Goal: Contribute content: Contribute content

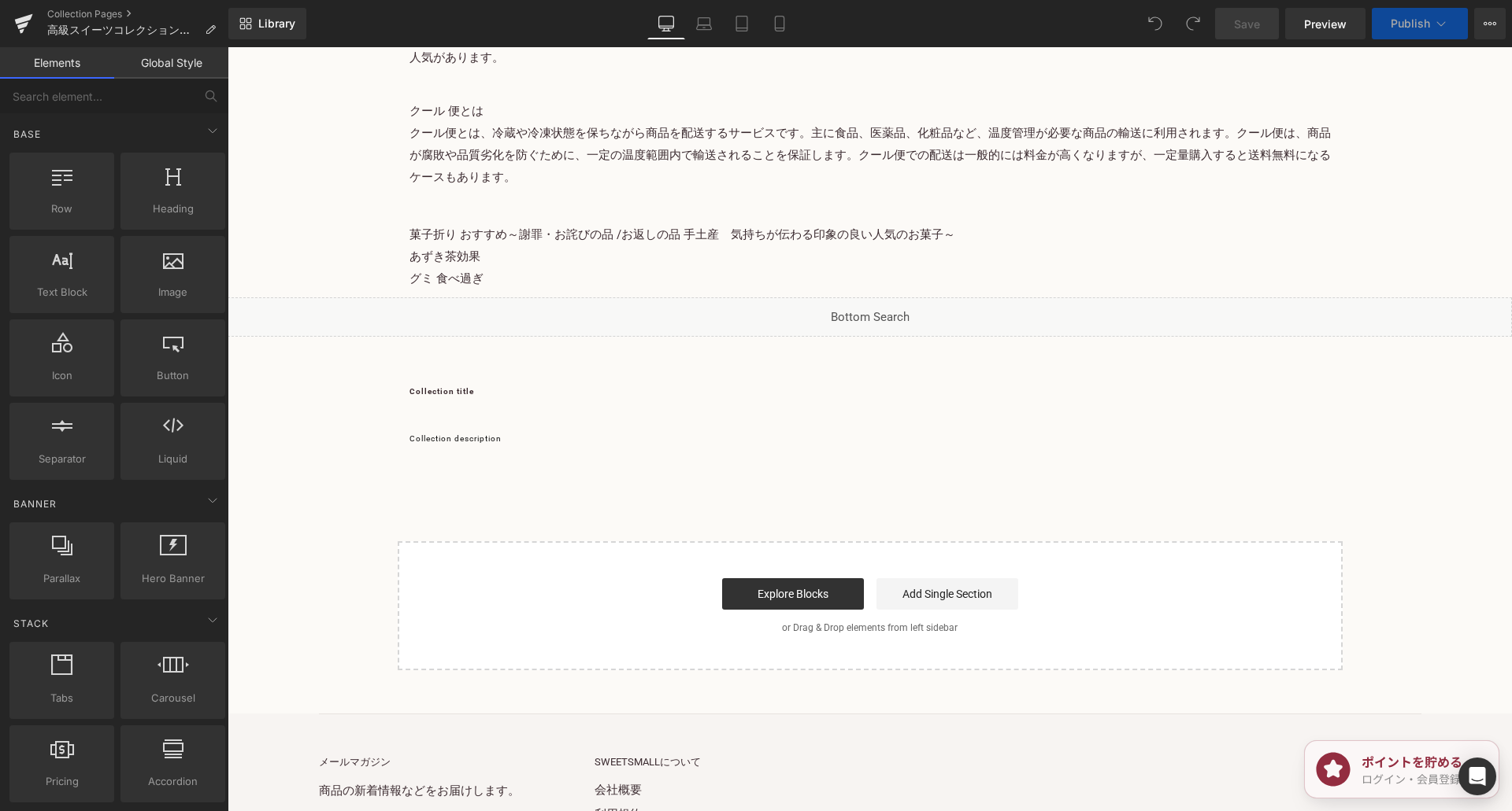
scroll to position [12157, 0]
click at [609, 265] on p "グミ 食べ過ぎ" at bounding box center [870, 276] width 921 height 22
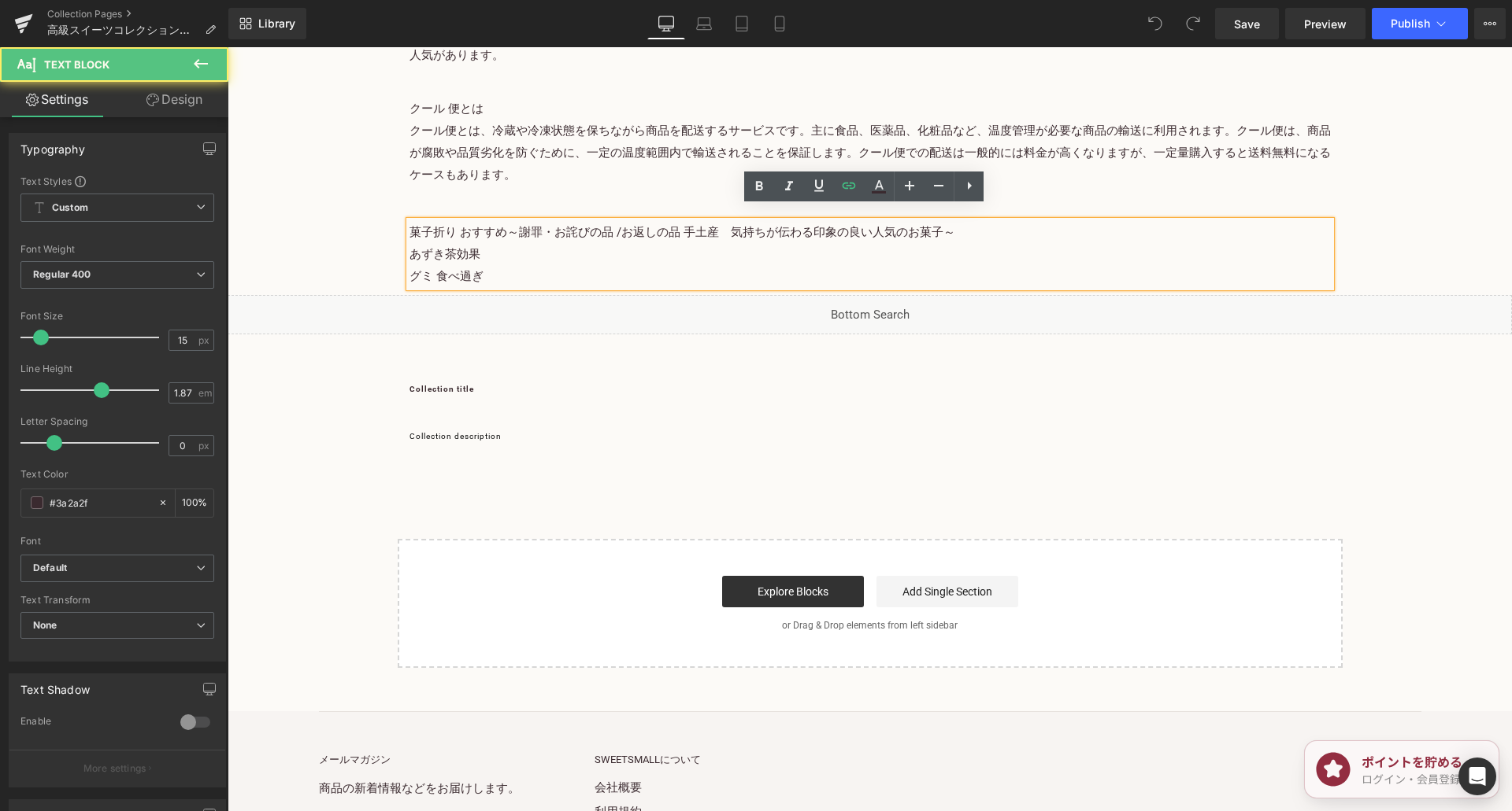
click at [513, 265] on p "グミ 食べ過ぎ" at bounding box center [870, 276] width 921 height 22
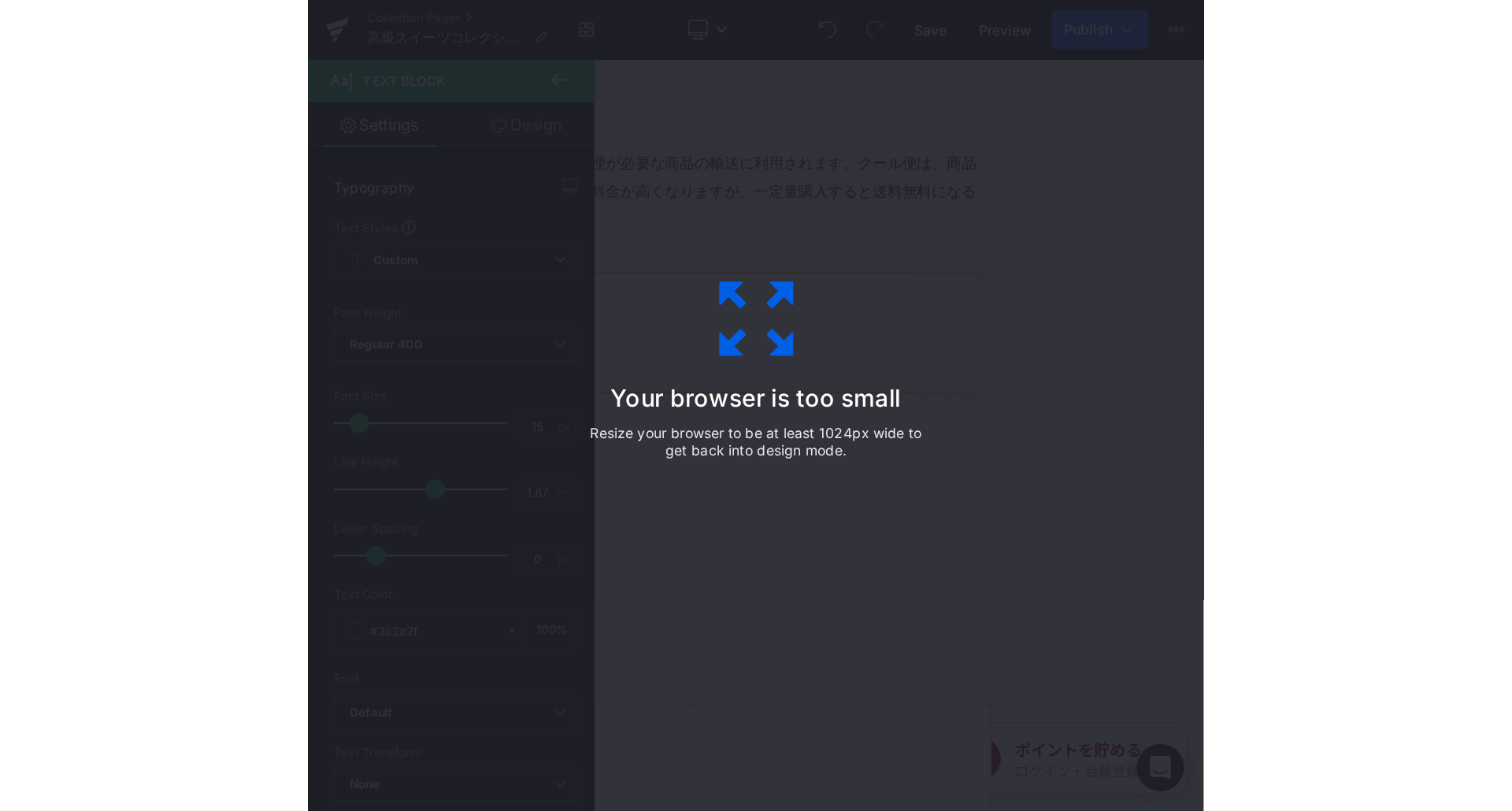
scroll to position [12098, 0]
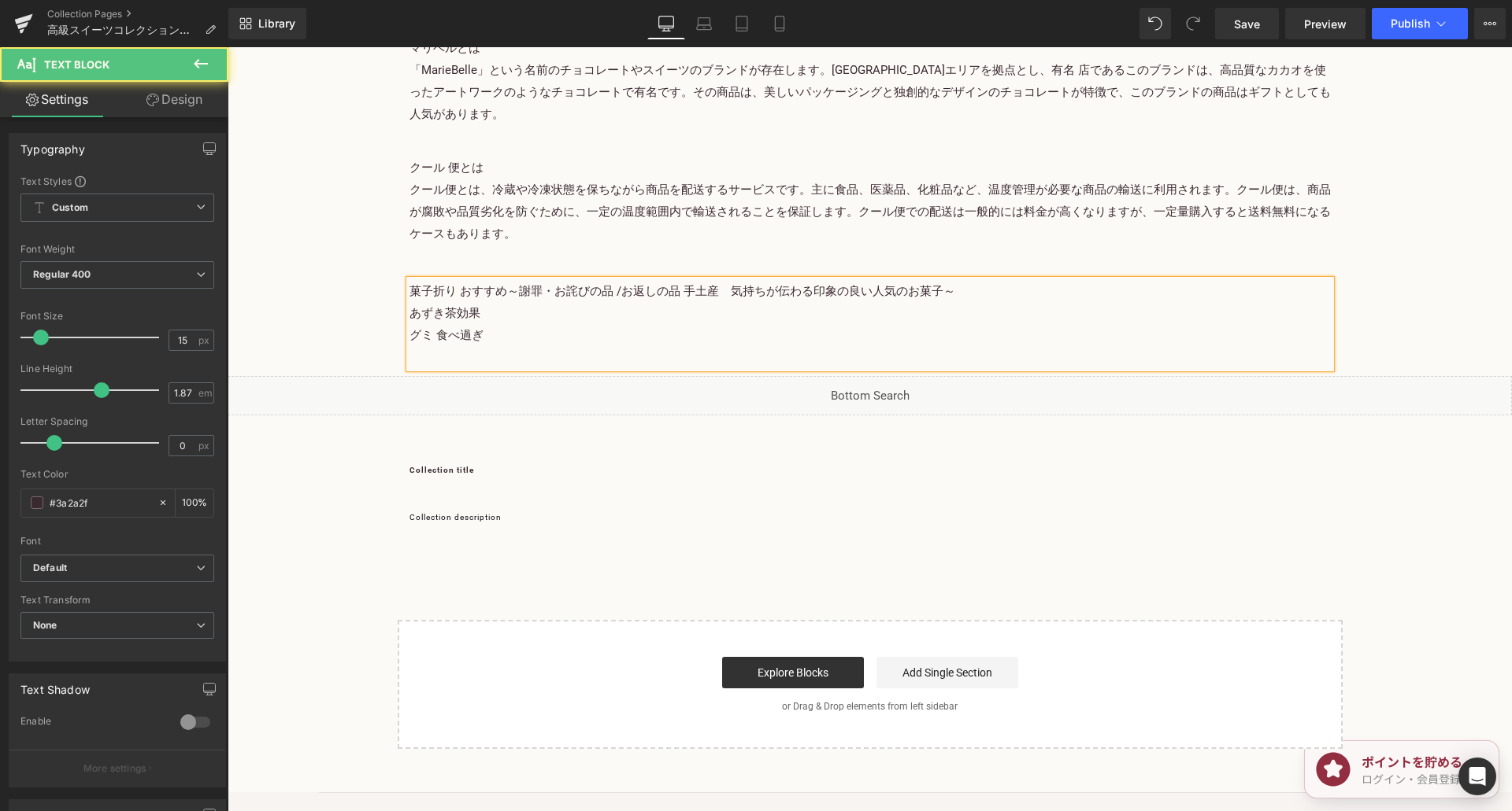
click at [504, 336] on p "グミ 食べ過ぎ" at bounding box center [870, 346] width 921 height 45
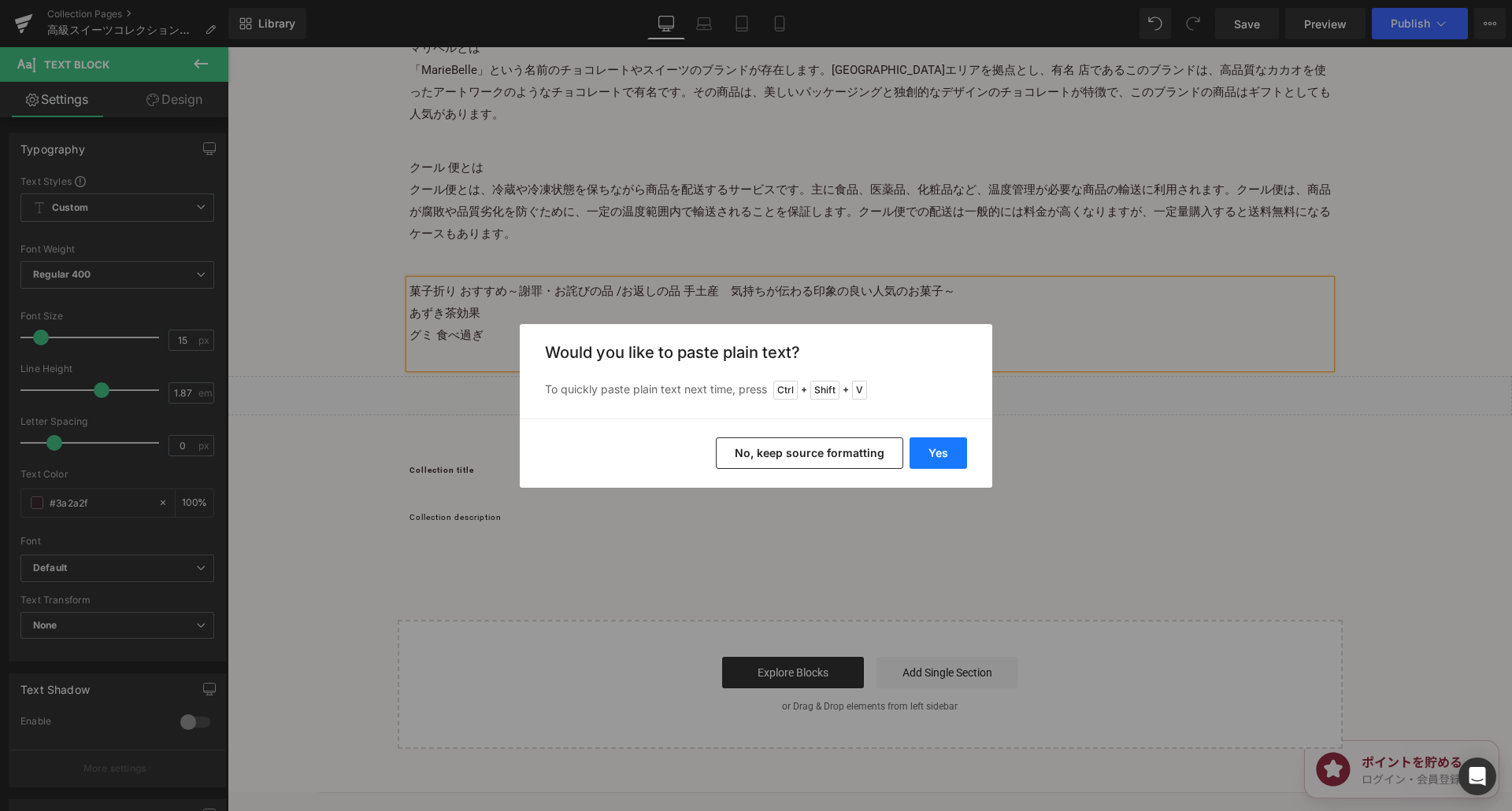
click at [938, 454] on button "Yes" at bounding box center [938, 454] width 57 height 32
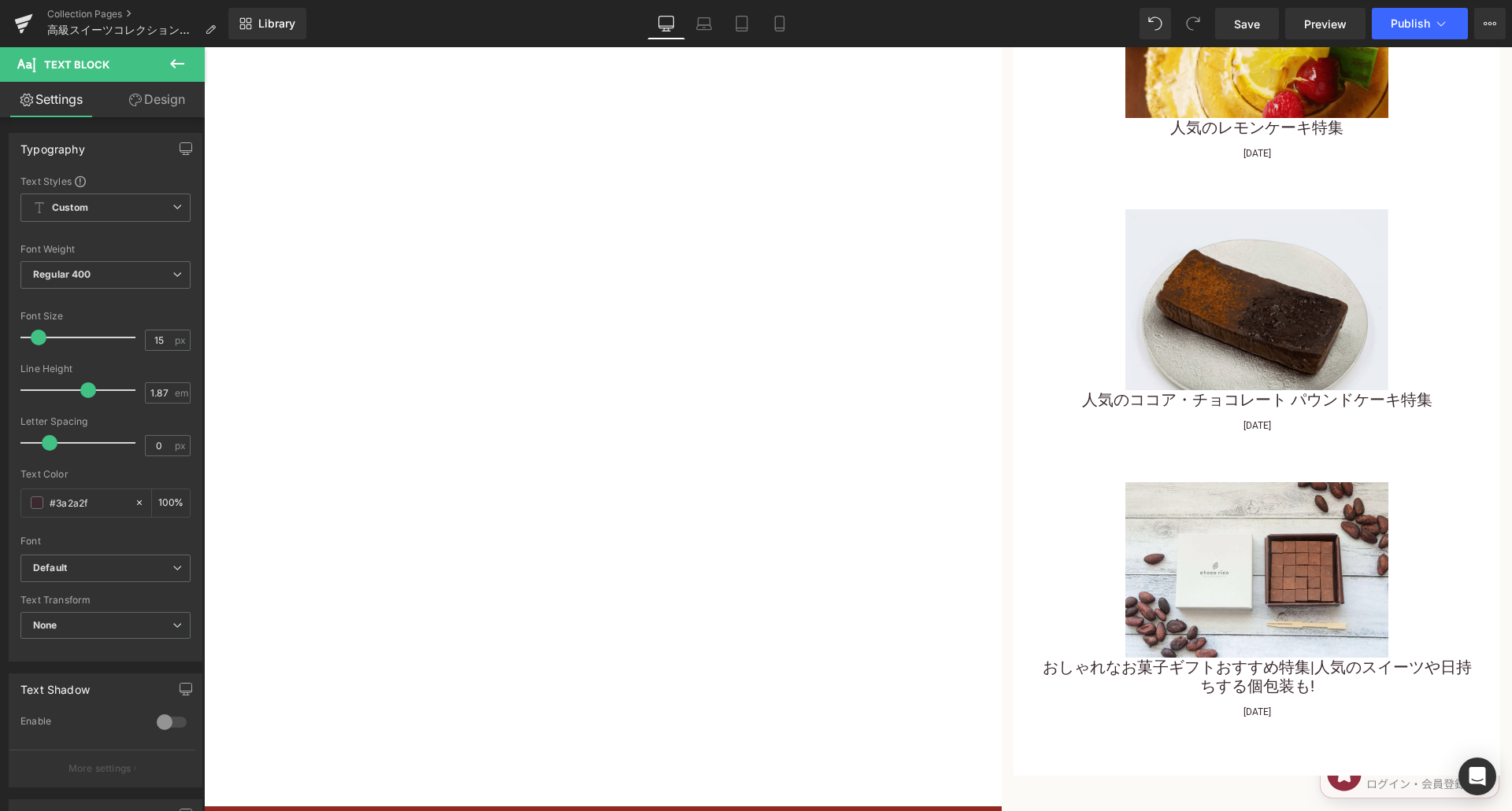
scroll to position [12039, 0]
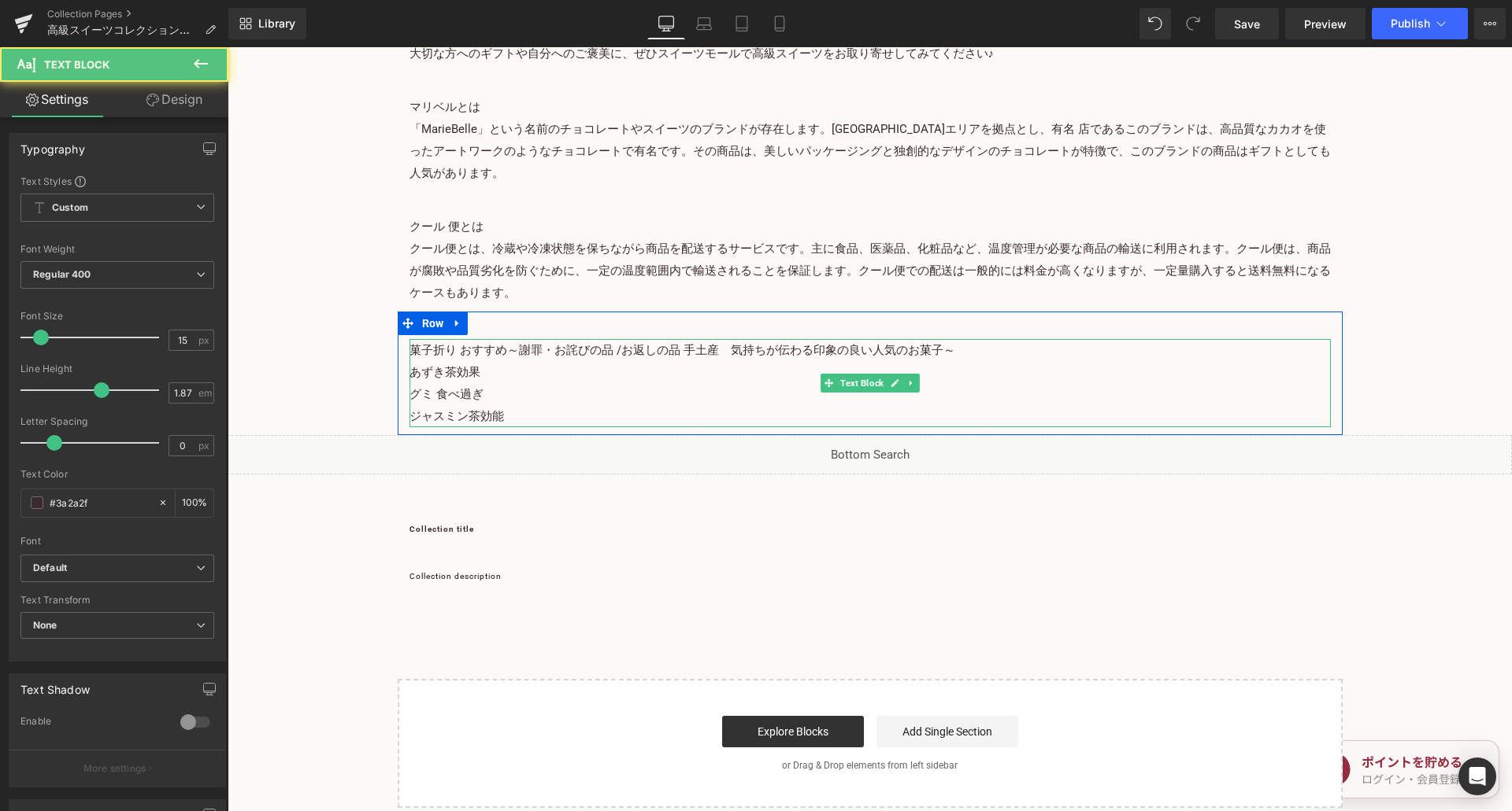
click at [443, 402] on p "グミ 食べ過ぎ ジャスミン茶効能" at bounding box center [870, 405] width 921 height 45
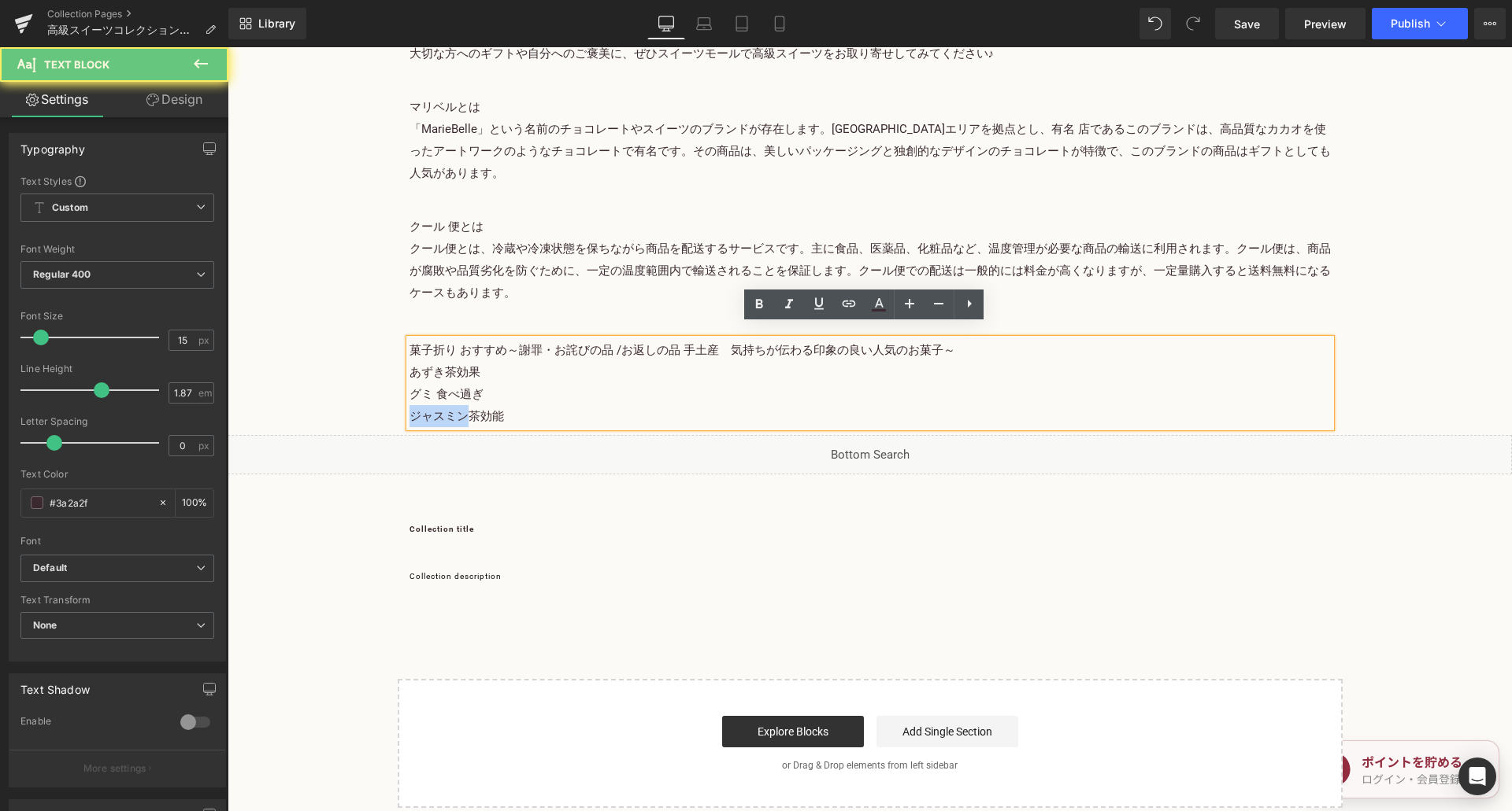
click at [443, 402] on p "グミ 食べ過ぎ ジャスミン茶効能" at bounding box center [870, 405] width 921 height 45
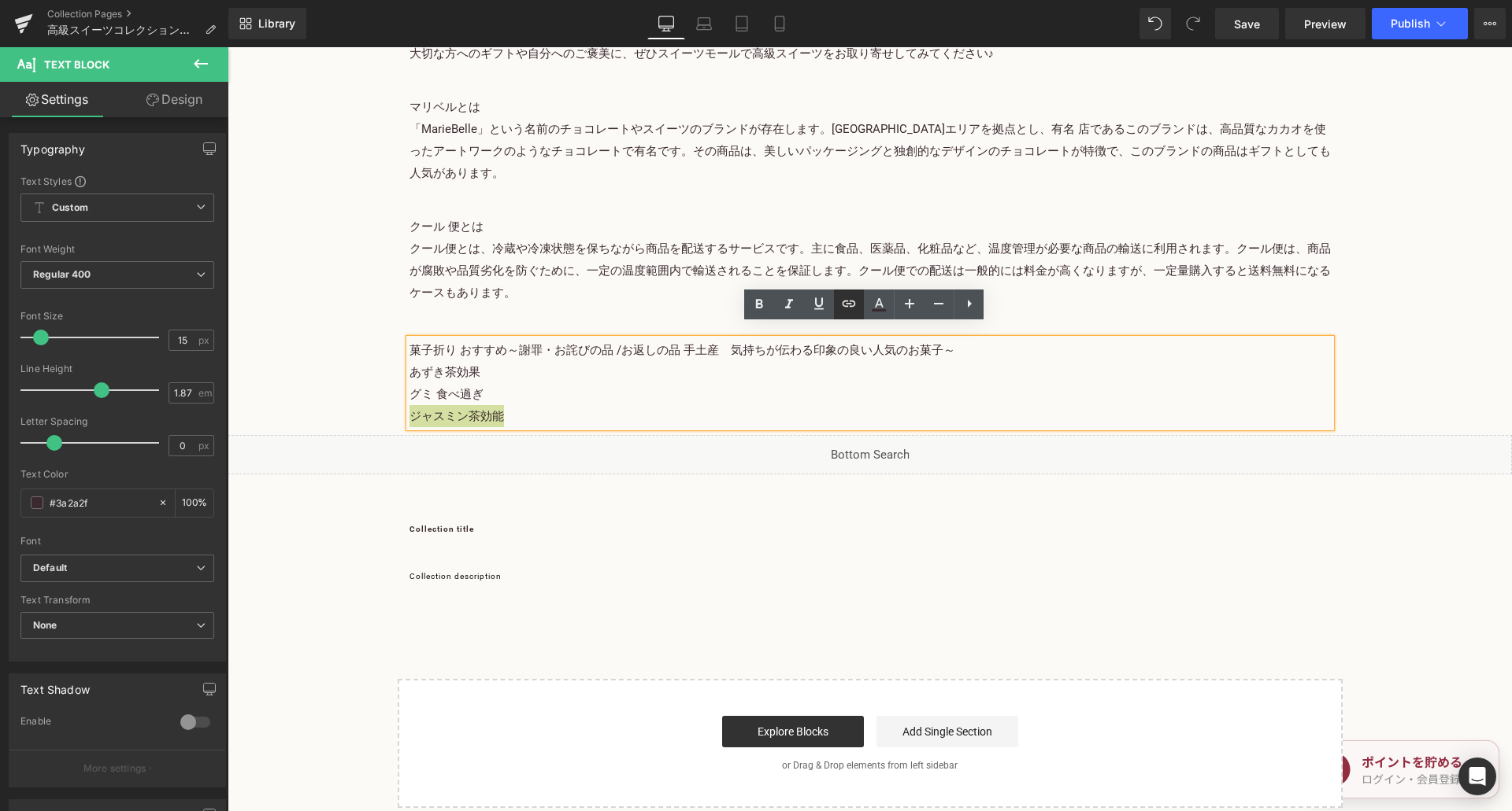
click at [506, 467] on input "text" at bounding box center [518, 459] width 243 height 40
paste input "[URL][DOMAIN_NAME]"
type input "[URL][DOMAIN_NAME]"
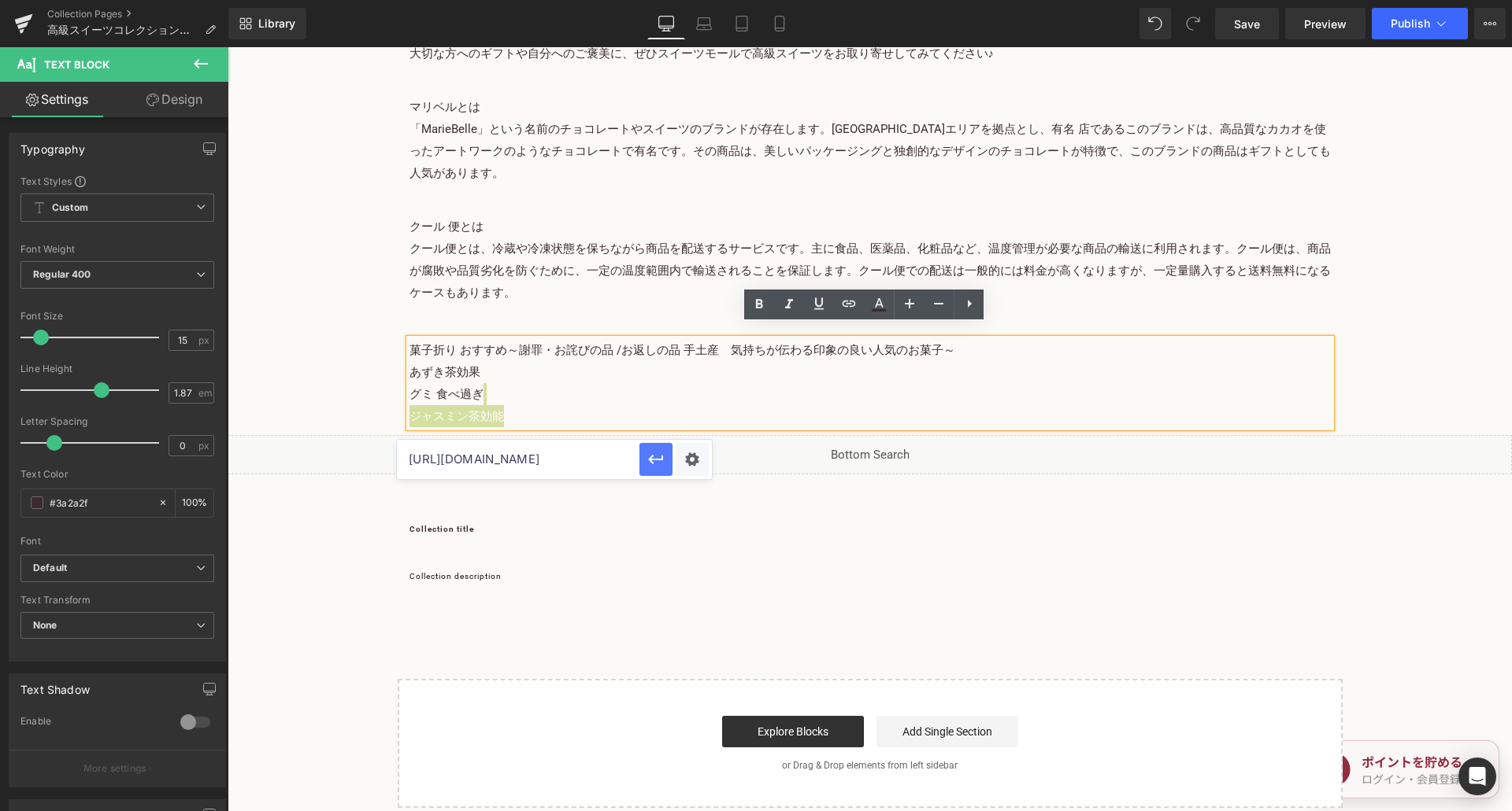
click at [658, 455] on icon "button" at bounding box center [656, 459] width 19 height 19
click at [1262, 24] on link "Save" at bounding box center [1246, 24] width 63 height 32
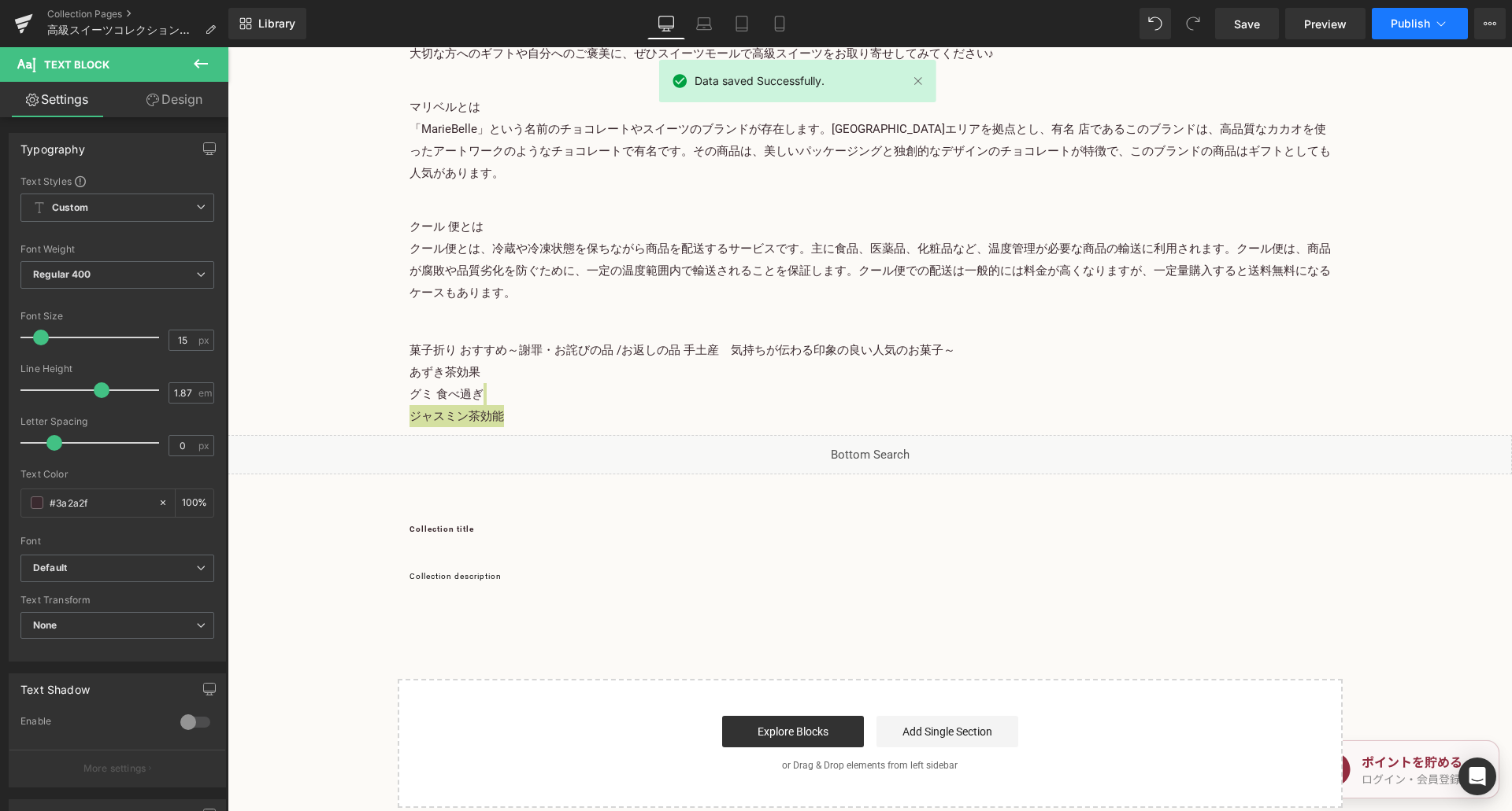
click at [1391, 22] on span "Publish" at bounding box center [1411, 23] width 40 height 13
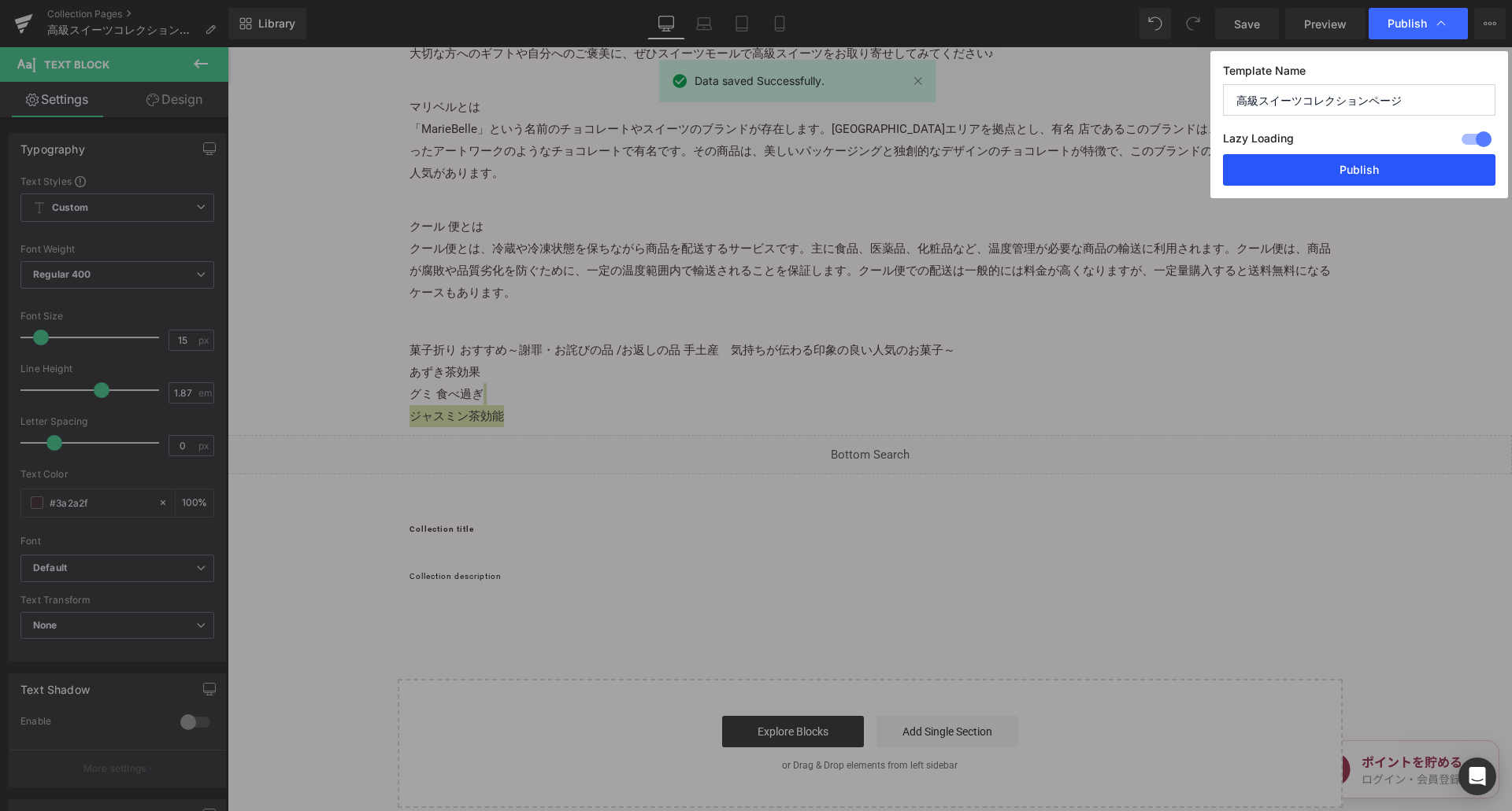
drag, startPoint x: 1320, startPoint y: 159, endPoint x: 1146, endPoint y: 50, distance: 205.3
click at [1320, 159] on button "Publish" at bounding box center [1358, 170] width 272 height 32
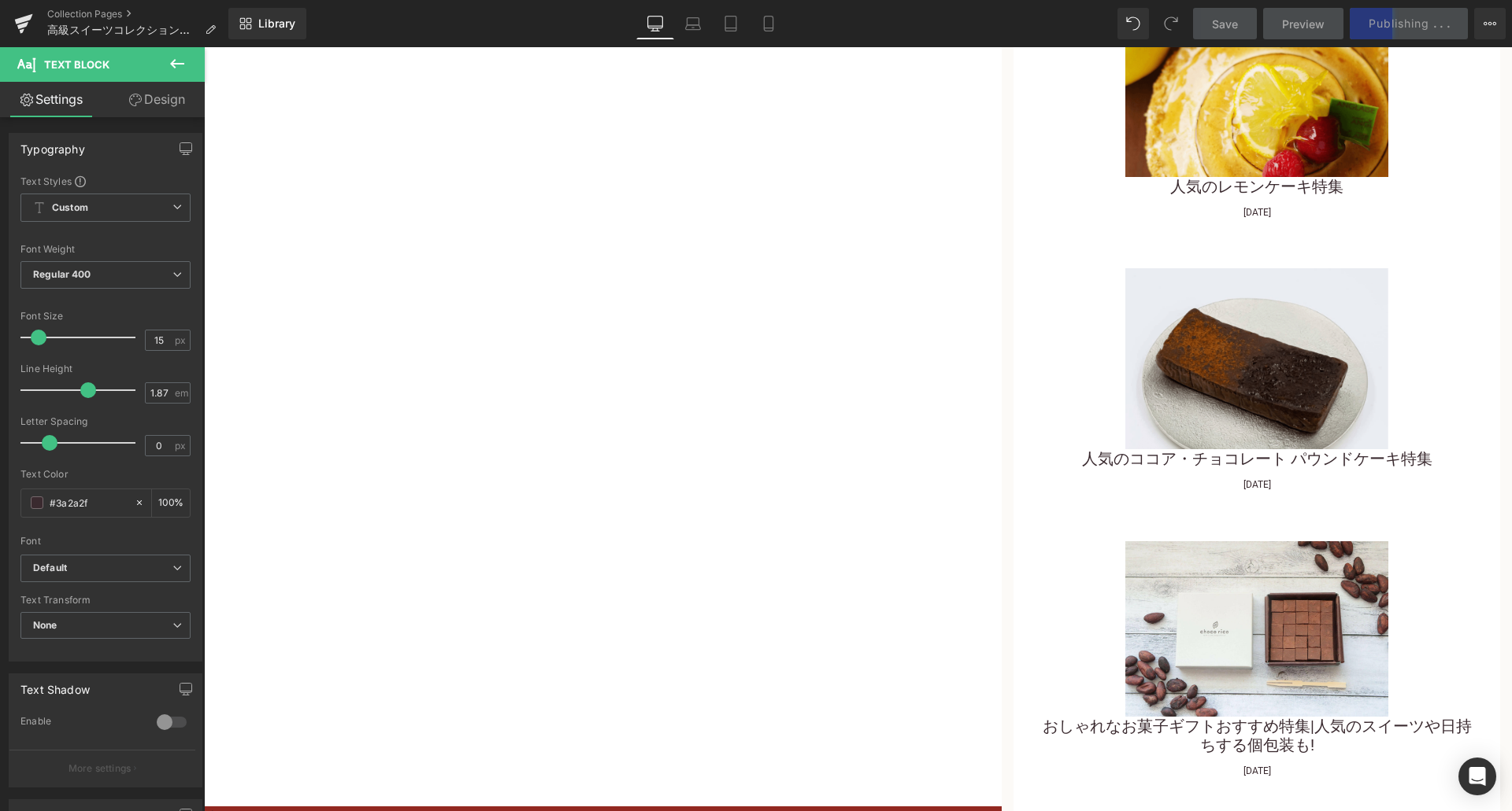
scroll to position [11979, 0]
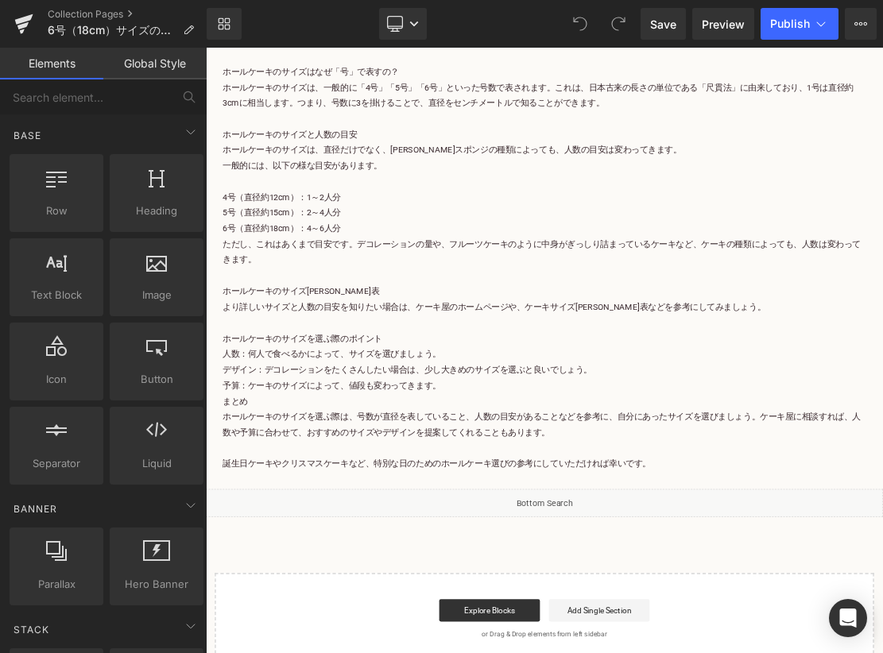
scroll to position [15568, 0]
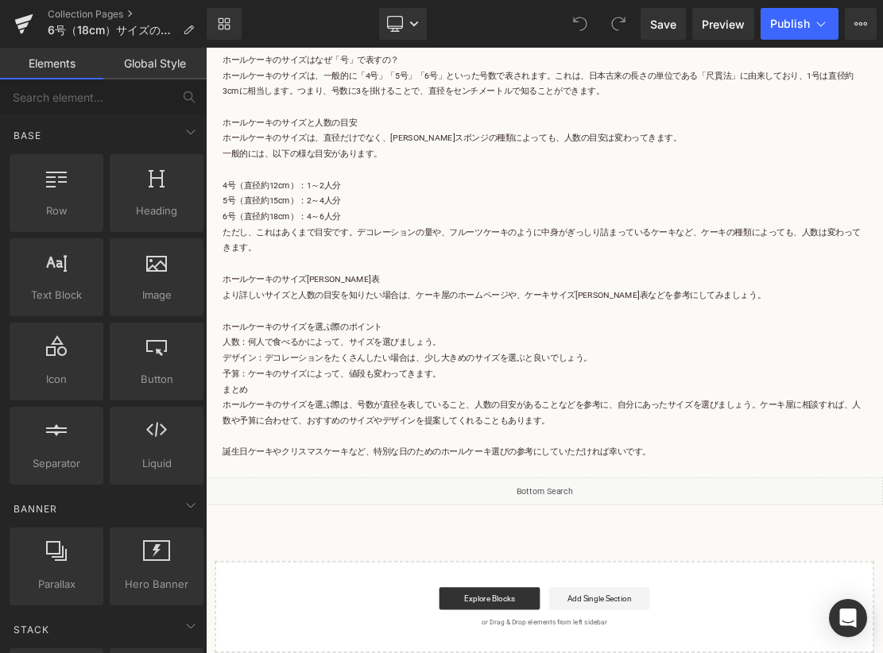
click at [720, 611] on p "誕生日ケーキやクリスマスケーキなど、特別な日のためのホールケーキ選びの参考にしていただければ幸いです。" at bounding box center [687, 622] width 914 height 22
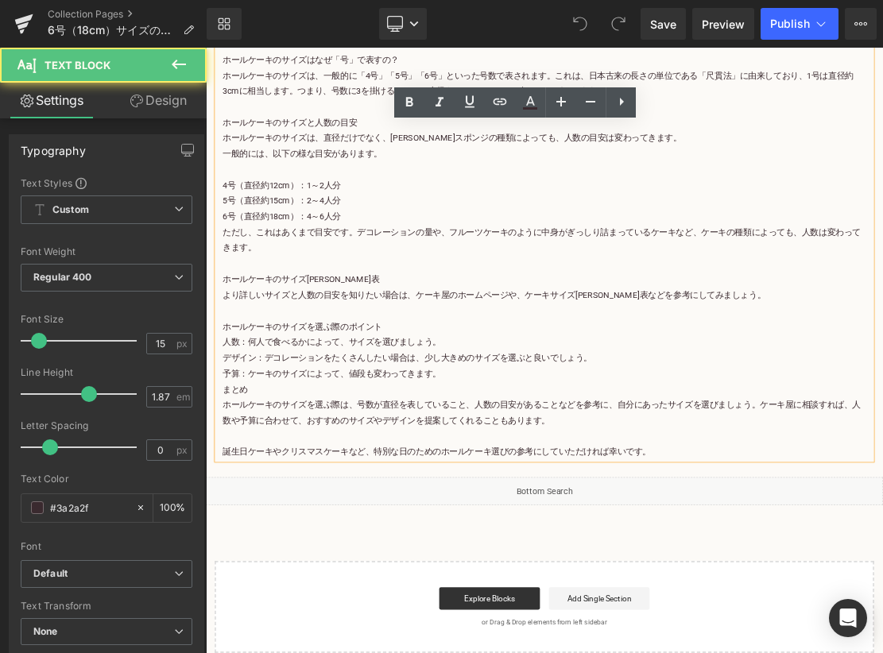
click at [720, 611] on p "誕生日ケーキやクリスマスケーキなど、特別な日のためのホールケーキ選びの参考にしていただければ幸いです。" at bounding box center [687, 622] width 914 height 22
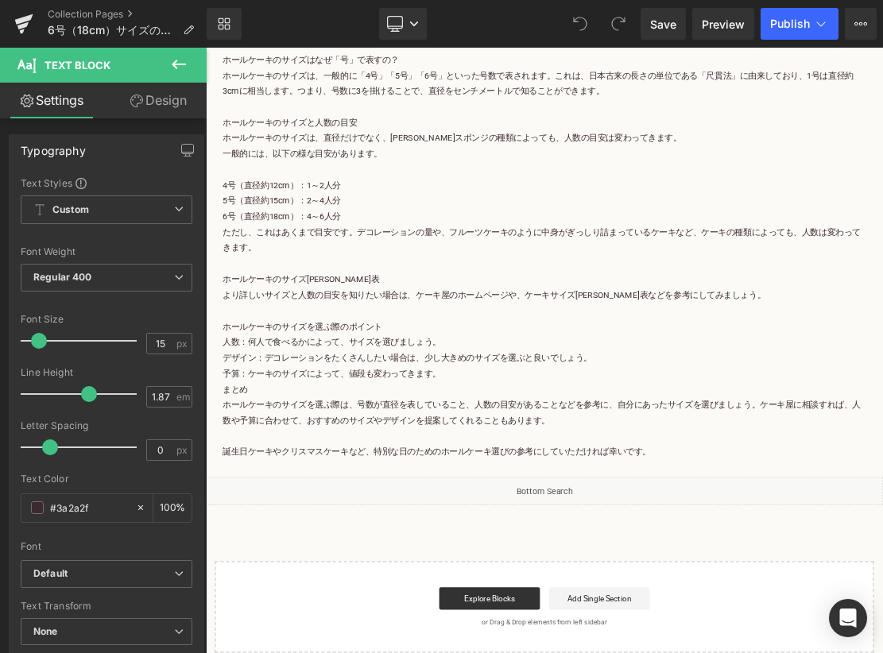
click at [149, 106] on link "Design" at bounding box center [158, 101] width 103 height 36
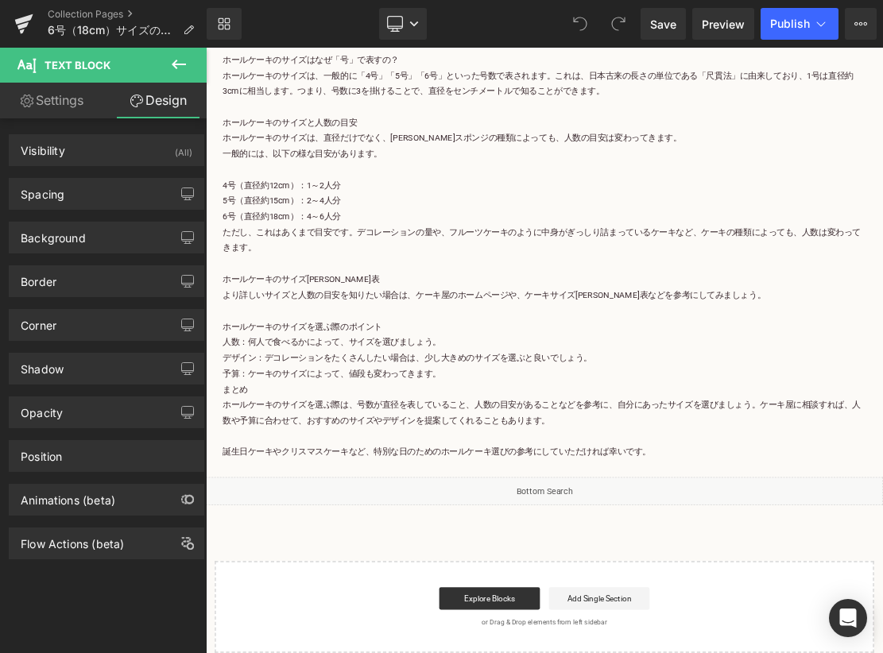
click at [172, 56] on icon at bounding box center [178, 64] width 19 height 19
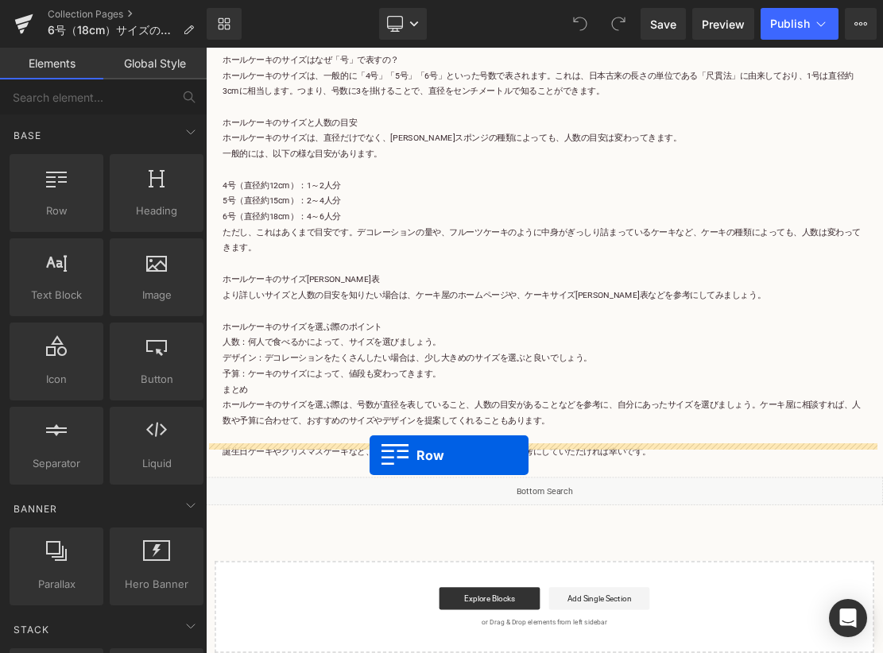
drag, startPoint x: 258, startPoint y: 253, endPoint x: 438, endPoint y: 626, distance: 414.9
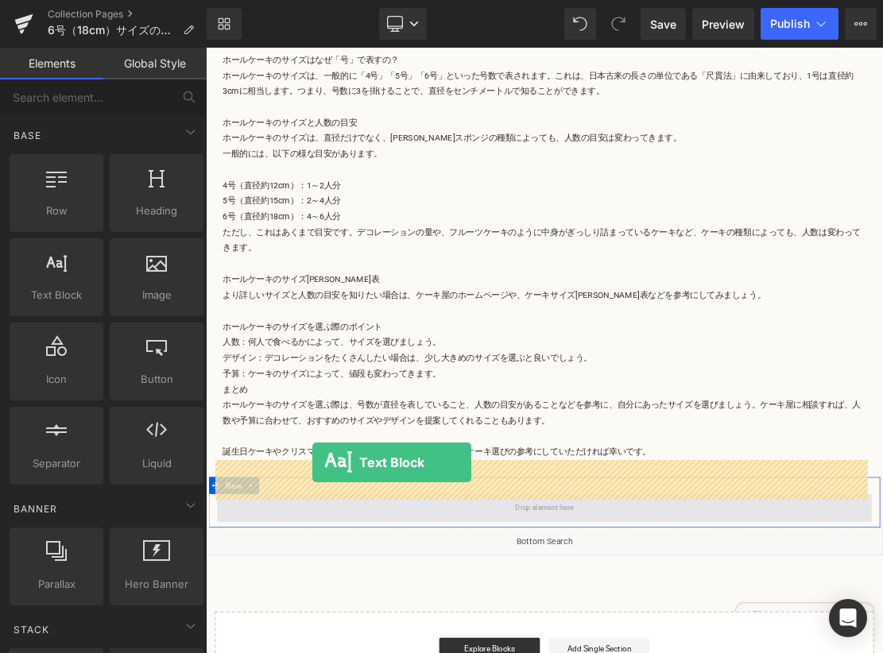
drag, startPoint x: 282, startPoint y: 330, endPoint x: 358, endPoint y: 637, distance: 316.0
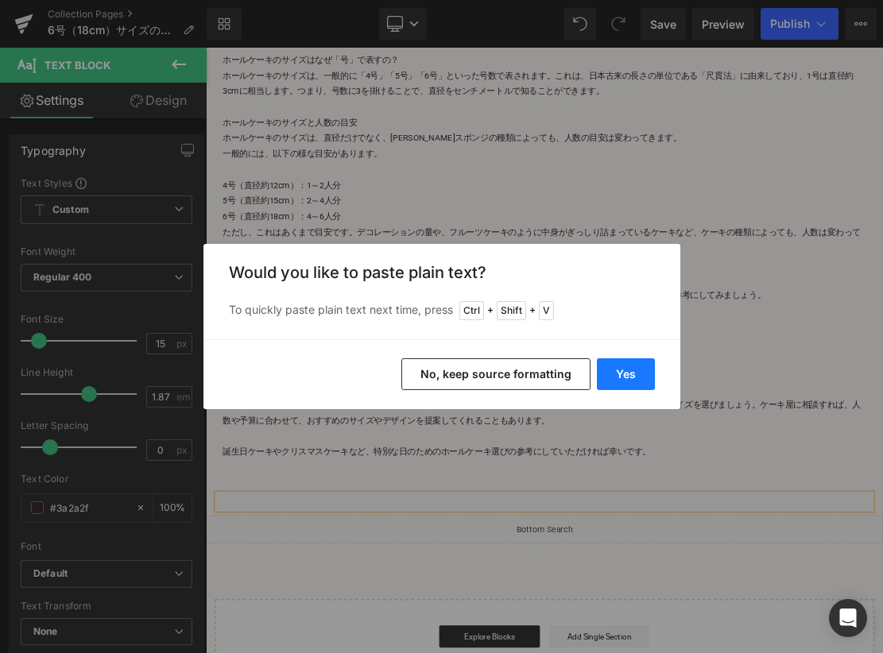
click at [626, 377] on button "Yes" at bounding box center [626, 374] width 58 height 32
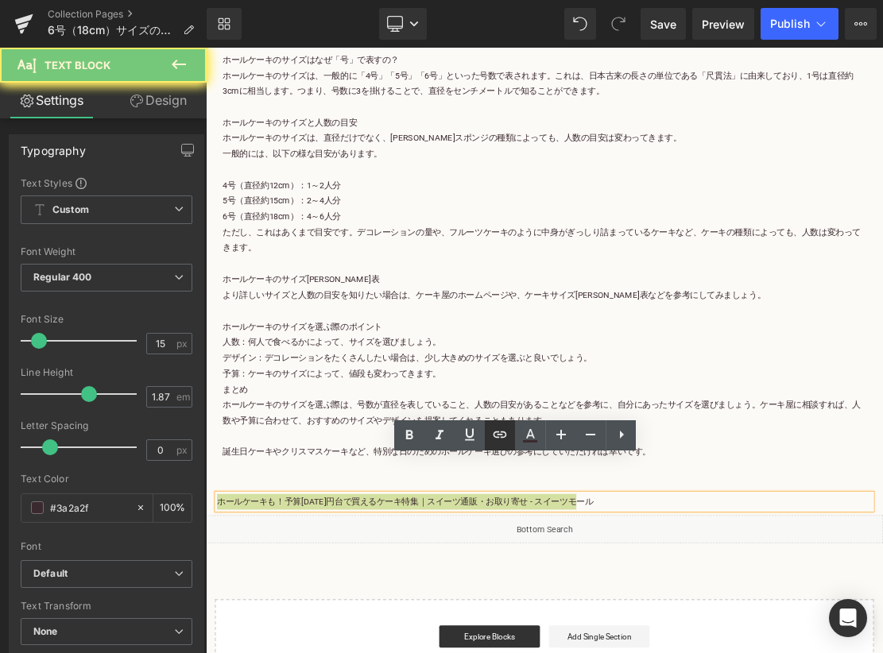
click at [498, 433] on icon at bounding box center [499, 434] width 19 height 19
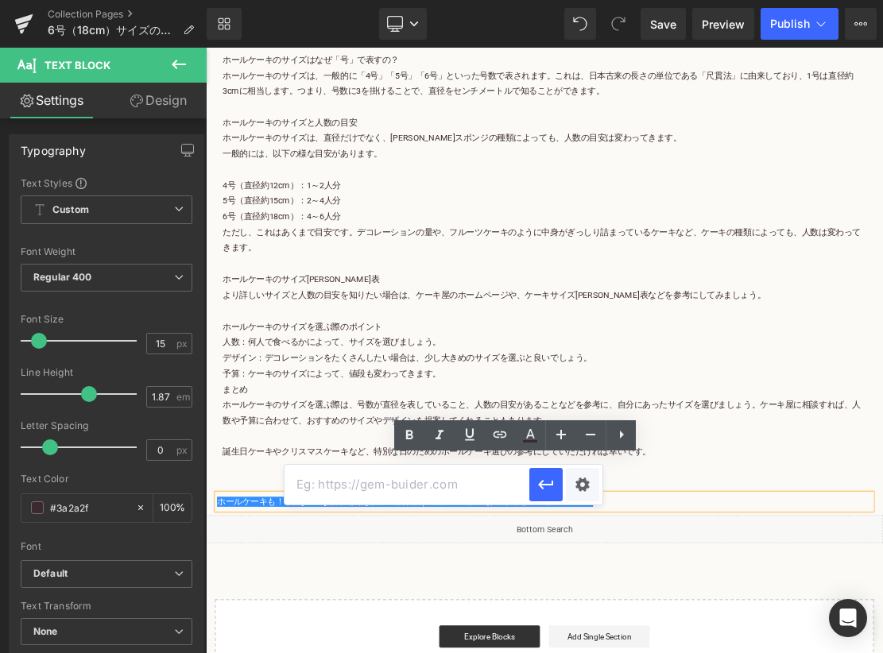
click at [457, 493] on input "text" at bounding box center [407, 485] width 245 height 40
paste input "https://shop.sweetsvillage.com/collections/price-range-1000-whole-cake"
type input "https://shop.sweetsvillage.com/collections/price-range-1000-whole-cake"
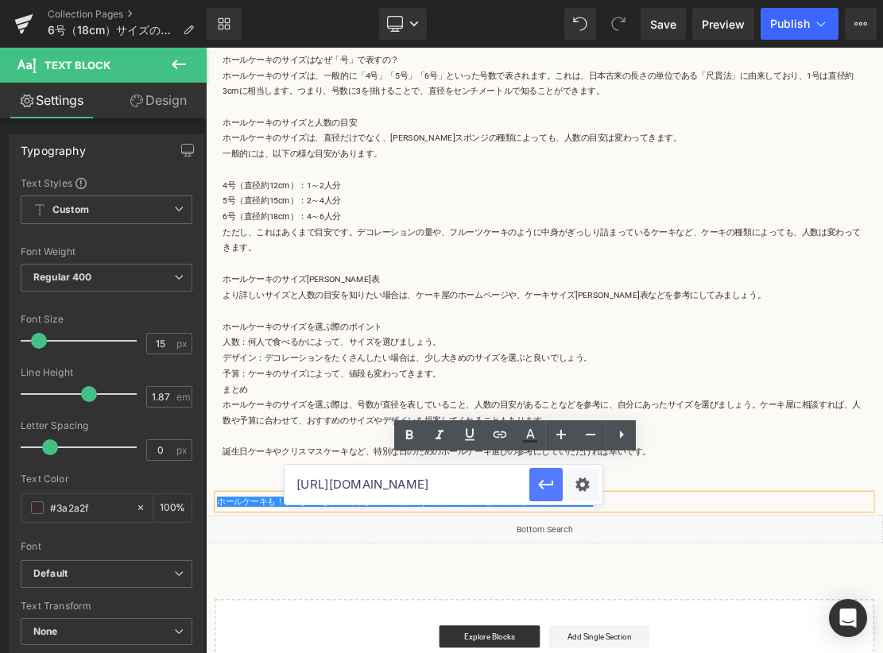
click at [541, 482] on icon "button" at bounding box center [546, 484] width 19 height 19
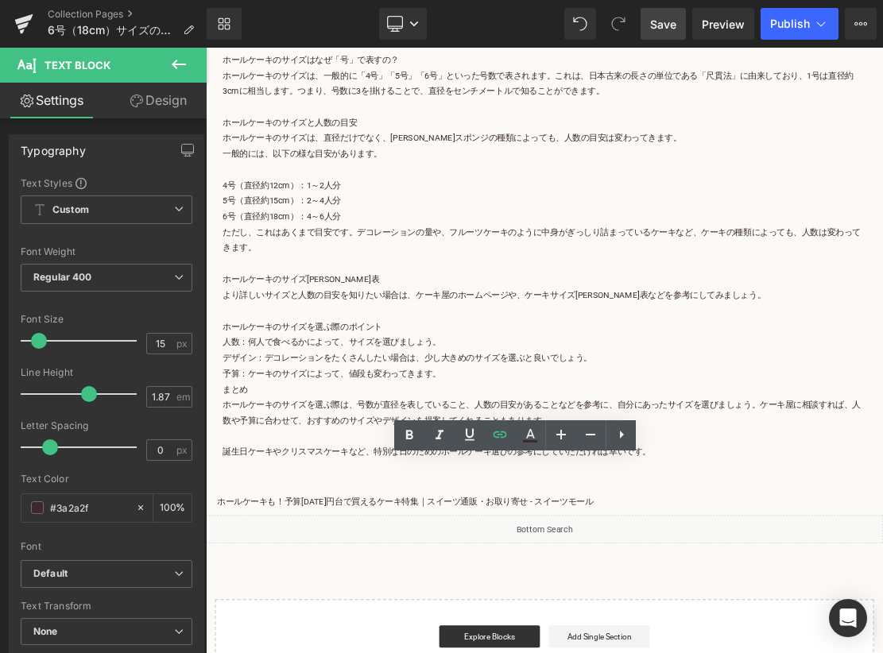
click at [660, 35] on link "Save" at bounding box center [663, 24] width 45 height 32
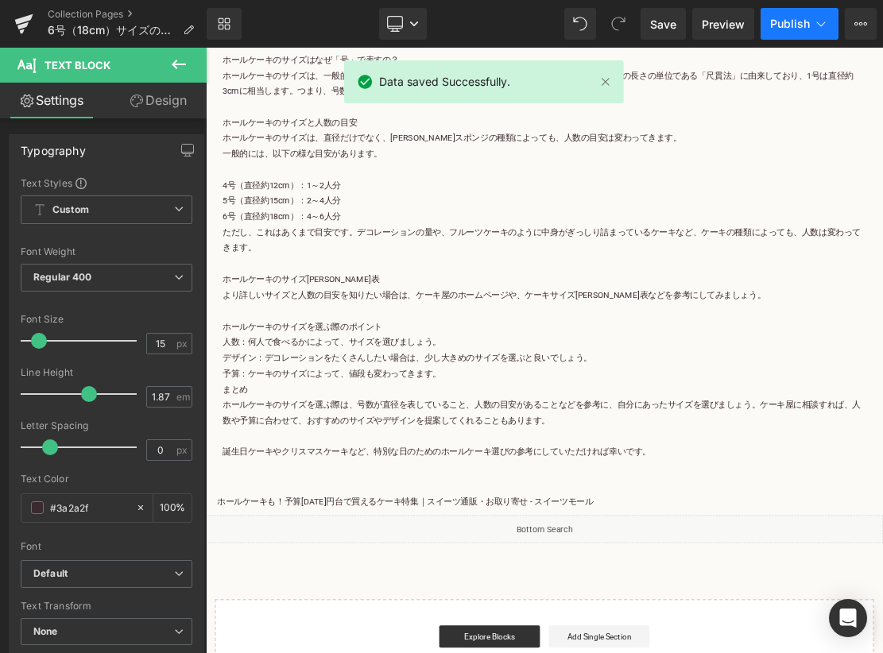
click at [720, 22] on span "Publish" at bounding box center [790, 23] width 40 height 13
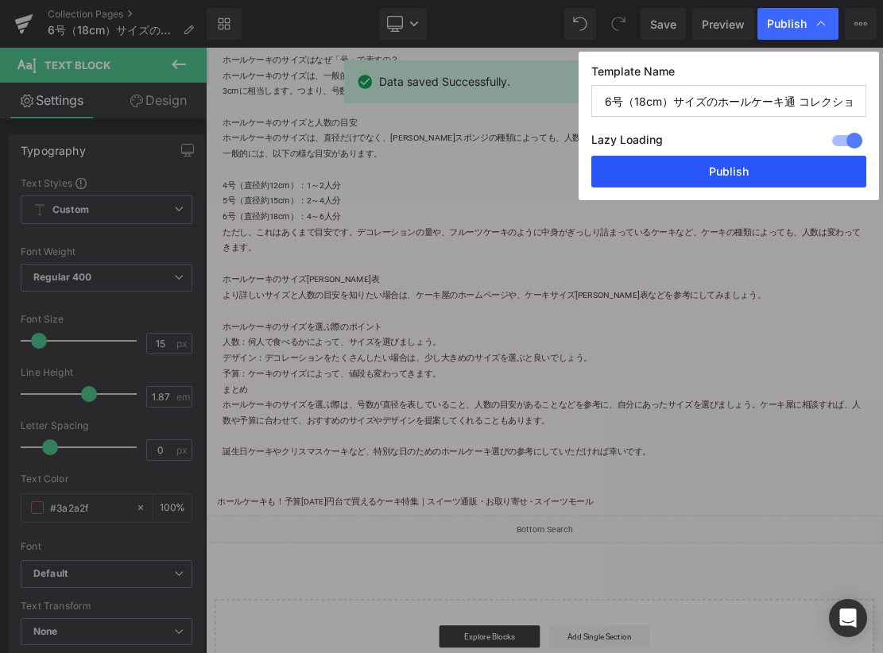
click at [720, 169] on button "Publish" at bounding box center [728, 172] width 275 height 32
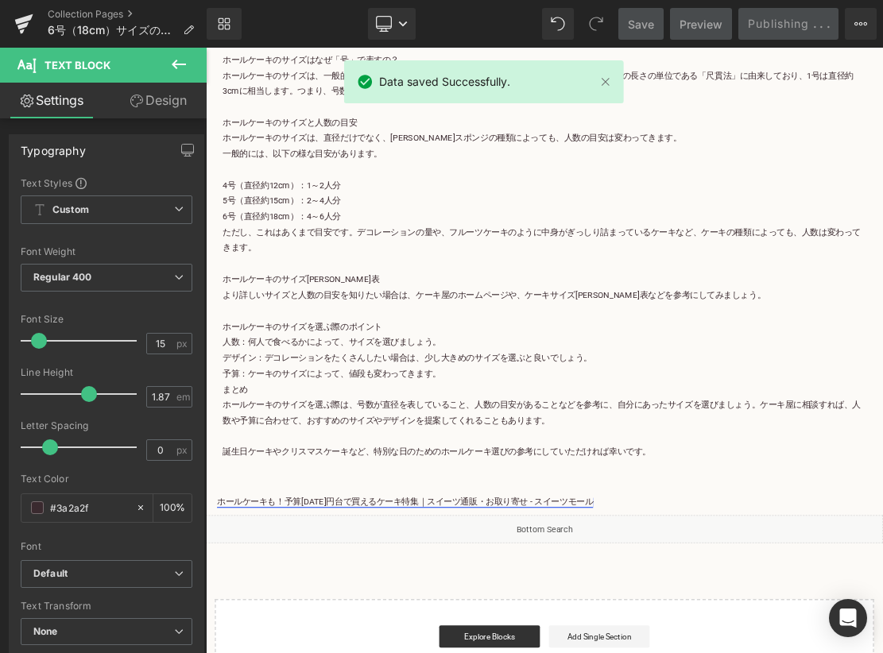
click at [0, 0] on div "Edit or remove link: Edit - Unlink - Cancel" at bounding box center [0, 0] width 0 height 0
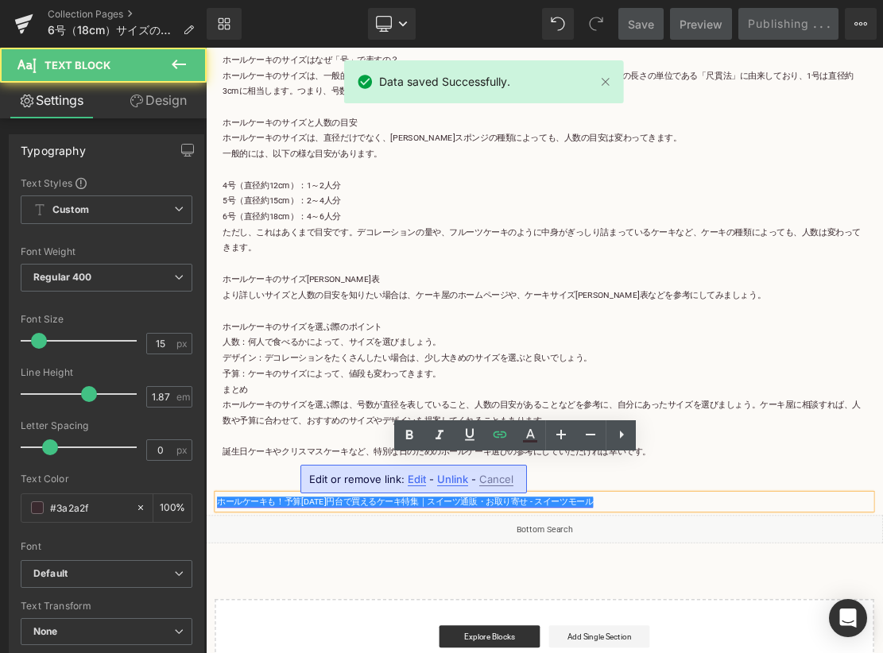
click at [492, 467] on div "Edit or remove link: Edit - Unlink - Cancel" at bounding box center [413, 479] width 227 height 29
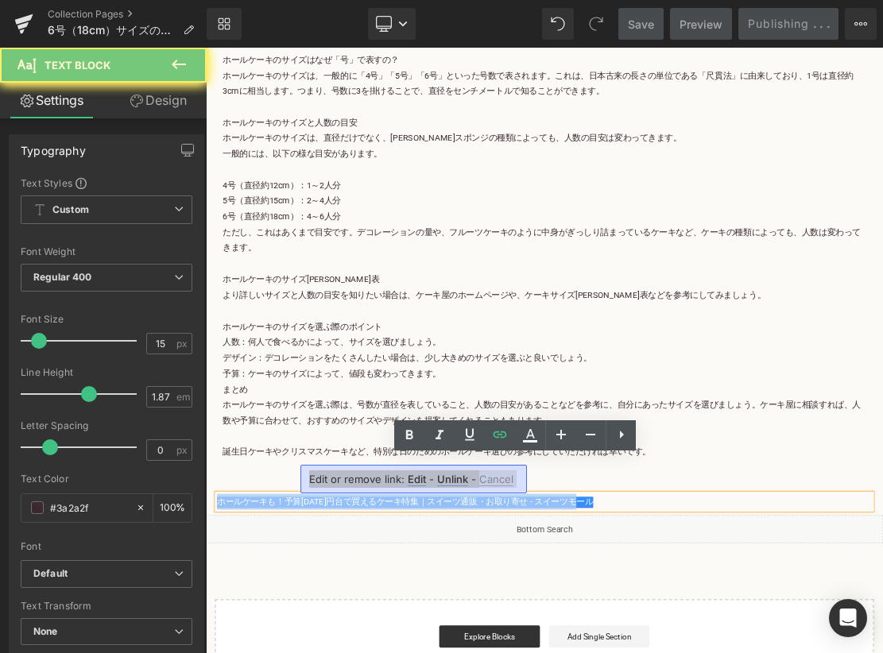
copy link "ホールケーキも！予算1000円台で買えるケーキ特集｜スイーツ通販・お取り寄せ - スイーツモール"
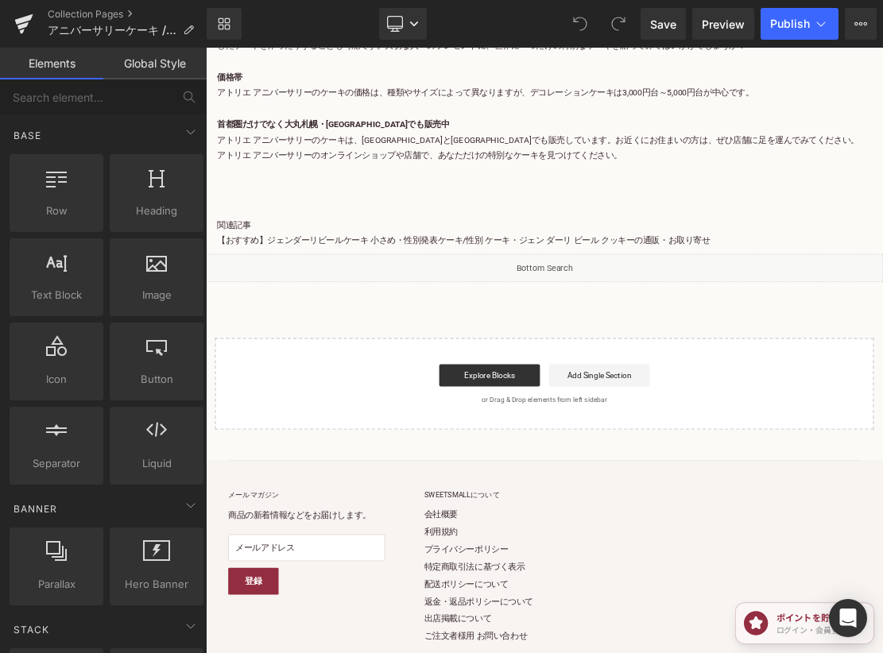
scroll to position [5925, 0]
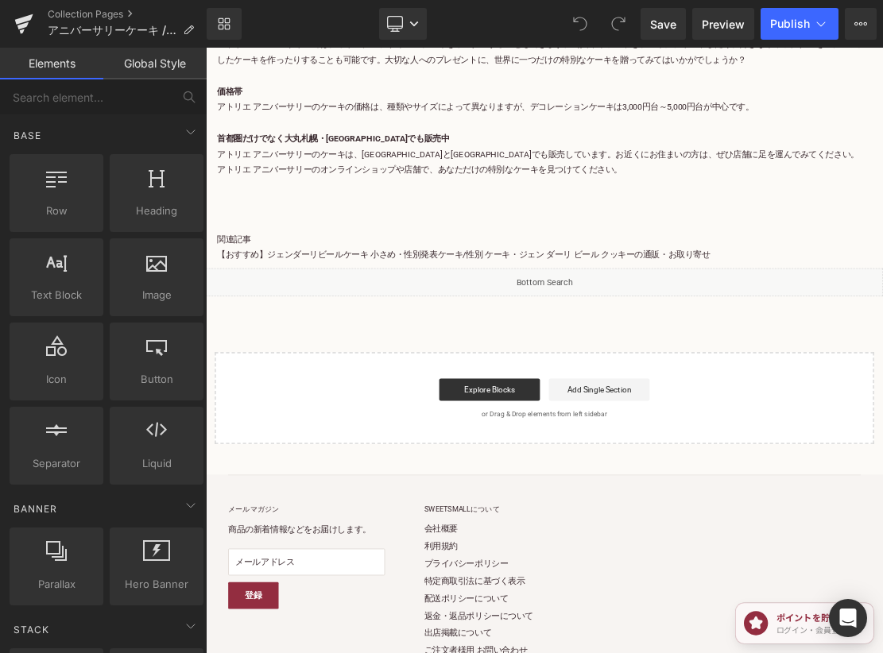
click at [882, 353] on p "【おすすめ】ジェンダーリビールケーキ 小さめ・性別発表ケーキ/性別 ケーキ・ジェン ダーリ ビール クッキーの通販・お取り寄せ" at bounding box center [687, 342] width 930 height 22
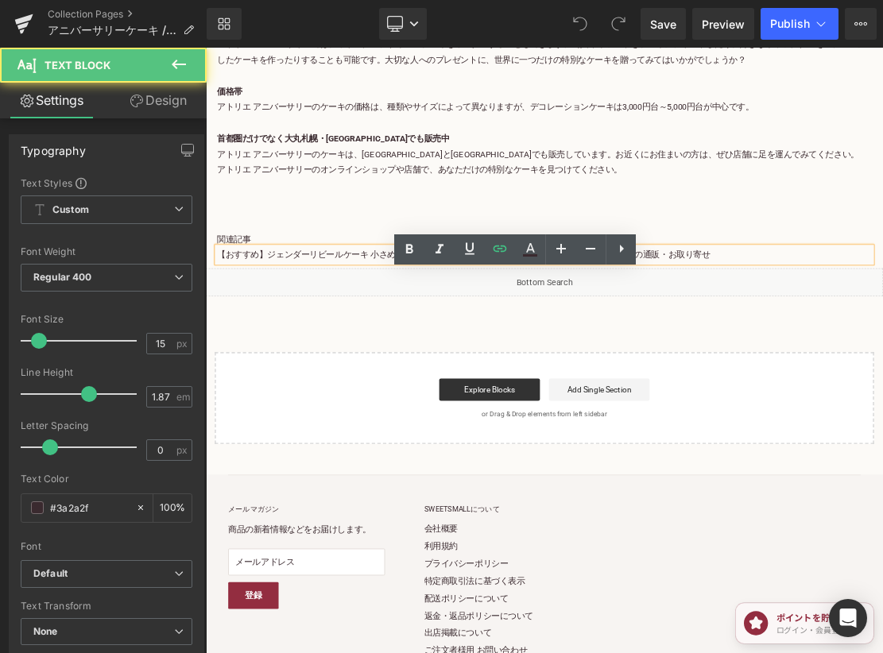
click at [882, 353] on p "【おすすめ】ジェンダーリビールケーキ 小さめ・性別発表ケーキ/性別 ケーキ・ジェン ダーリ ビール クッキーの通販・お取り寄せ" at bounding box center [687, 342] width 930 height 22
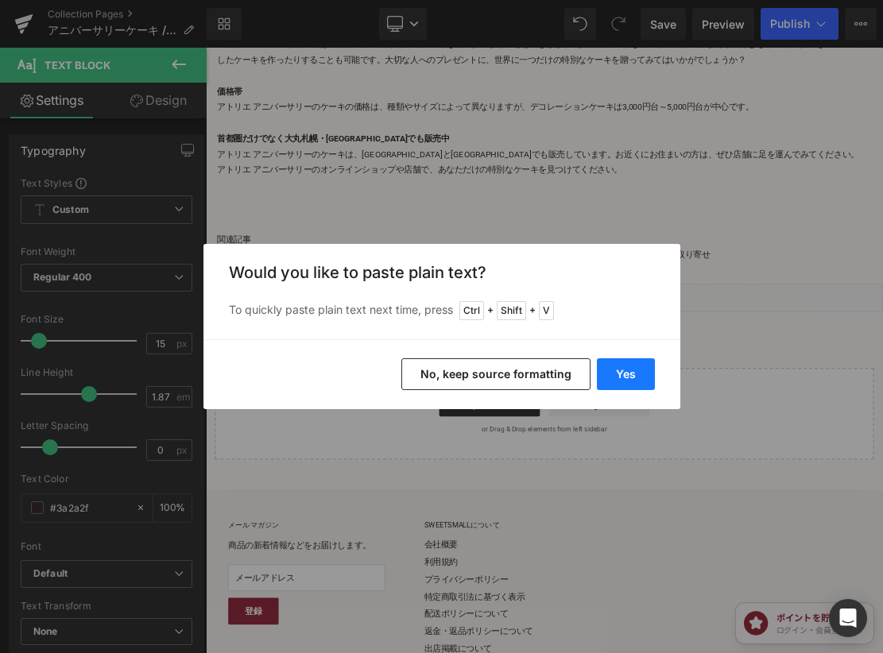
click at [0, 0] on button "Yes" at bounding box center [0, 0] width 0 height 0
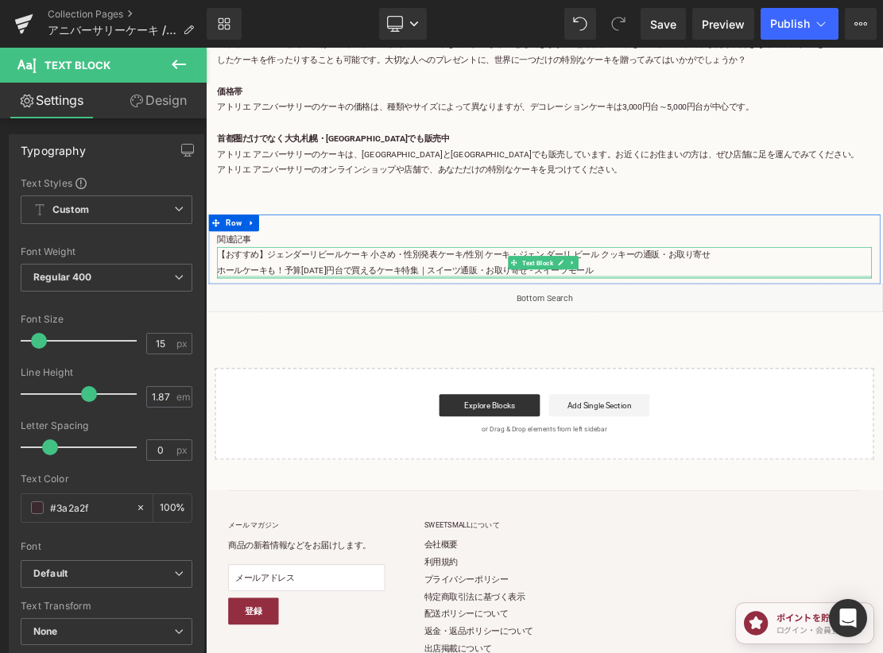
click at [703, 375] on div at bounding box center [687, 373] width 930 height 4
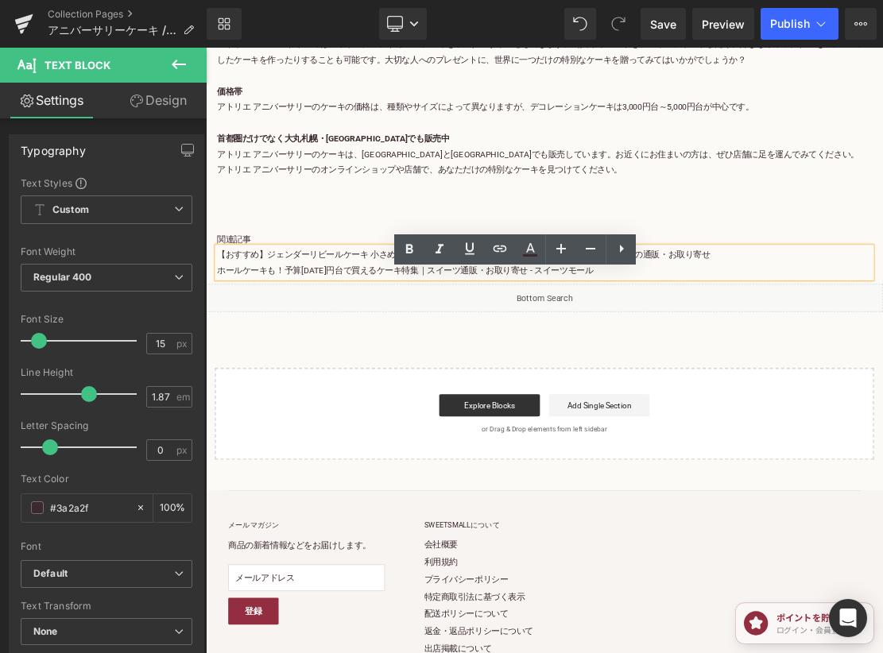
click at [637, 375] on p "【おすすめ】ジェンダーリビールケーキ 小さめ・性別発表ケーキ/性別 ケーキ・ジェン ダーリ ビール クッキーの通販・お取り寄せ ホールケーキも！予算1000円…" at bounding box center [687, 353] width 930 height 45
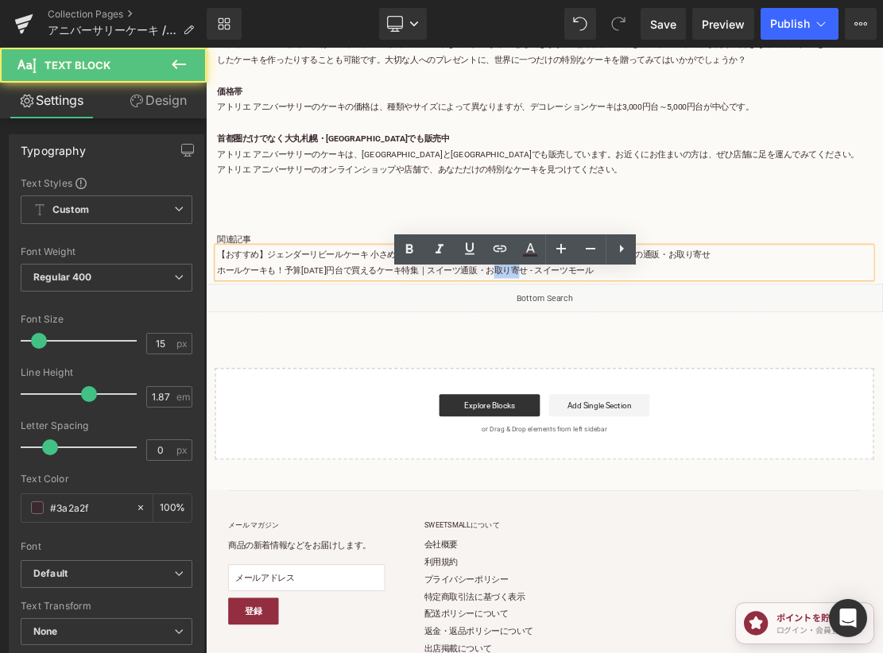
click at [637, 375] on p "【おすすめ】ジェンダーリビールケーキ 小さめ・性別発表ケーキ/性別 ケーキ・ジェン ダーリ ビール クッキーの通販・お取り寄せ ホールケーキも！予算1000円…" at bounding box center [687, 353] width 930 height 45
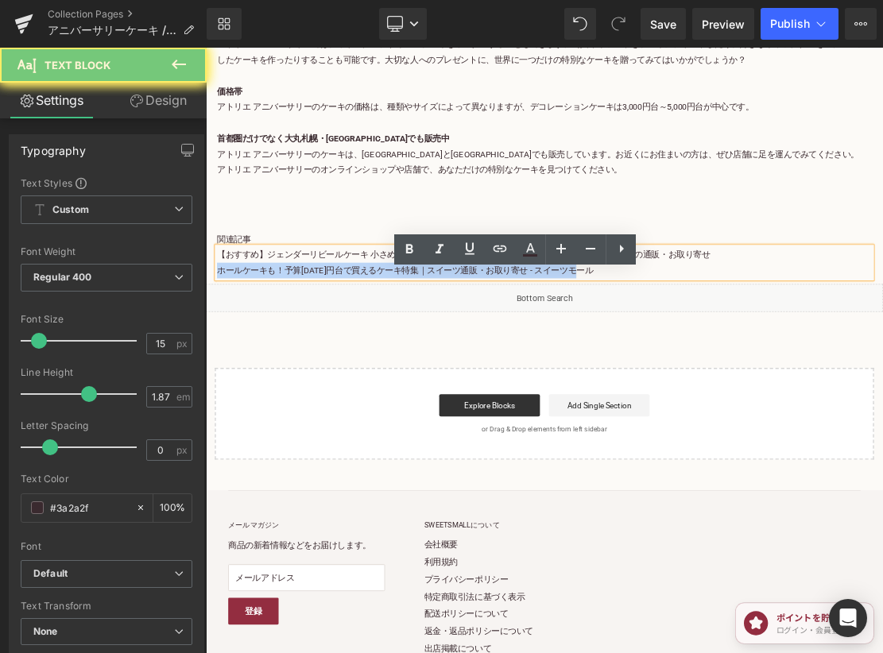
click at [637, 375] on p "【おすすめ】ジェンダーリビールケーキ 小さめ・性別発表ケーキ/性別 ケーキ・ジェン ダーリ ビール クッキーの通販・お取り寄せ ホールケーキも！予算1000円…" at bounding box center [687, 353] width 930 height 45
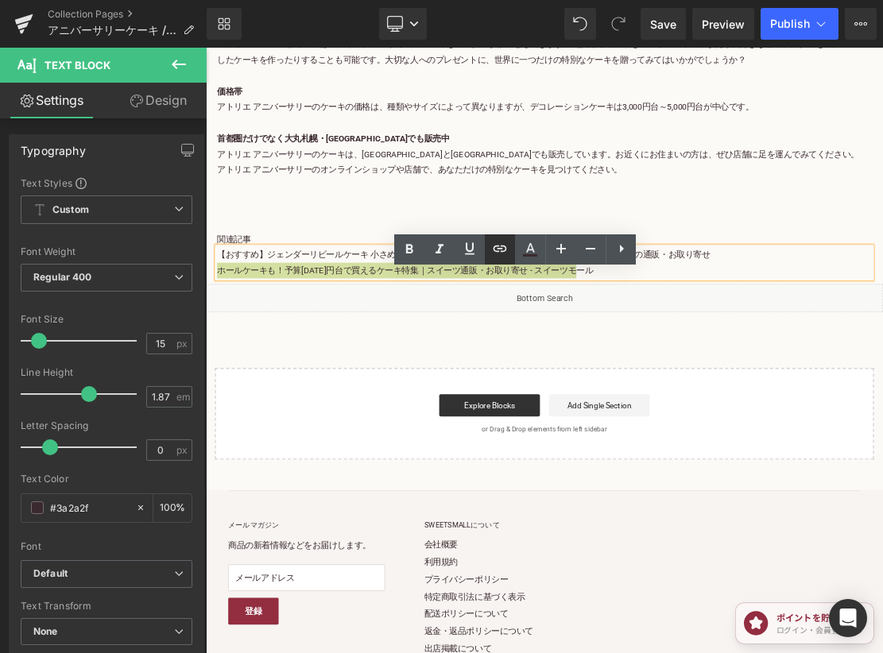
click at [507, 250] on icon at bounding box center [499, 248] width 19 height 19
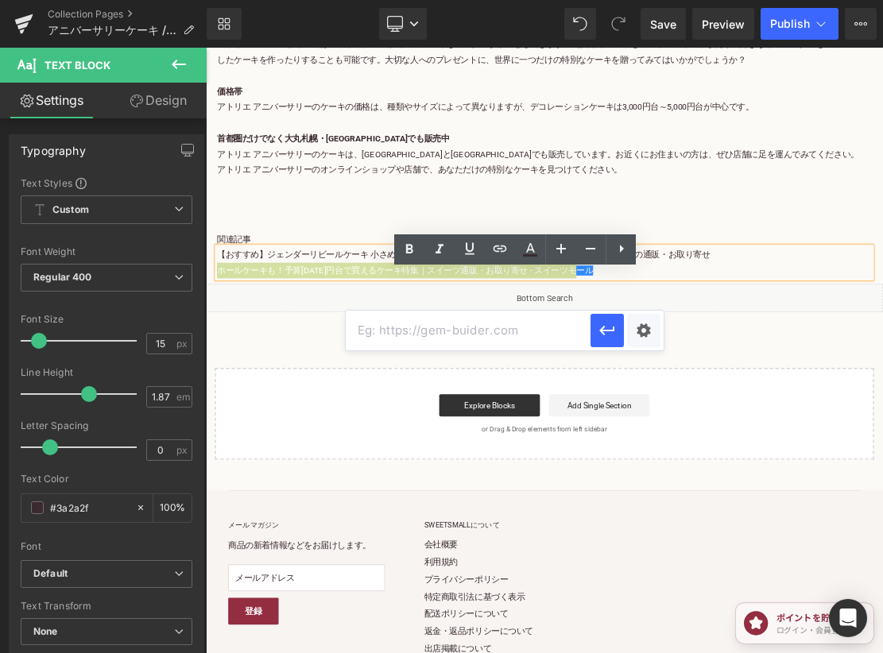
click at [0, 0] on input "text" at bounding box center [0, 0] width 0 height 0
paste input "https://shop.sweetsvillage.com/collections/price-range-1000-whole-cake"
type input "https://shop.sweetsvillage.com/collections/price-range-1000-whole-cake"
click at [0, 0] on icon "button" at bounding box center [0, 0] width 0 height 0
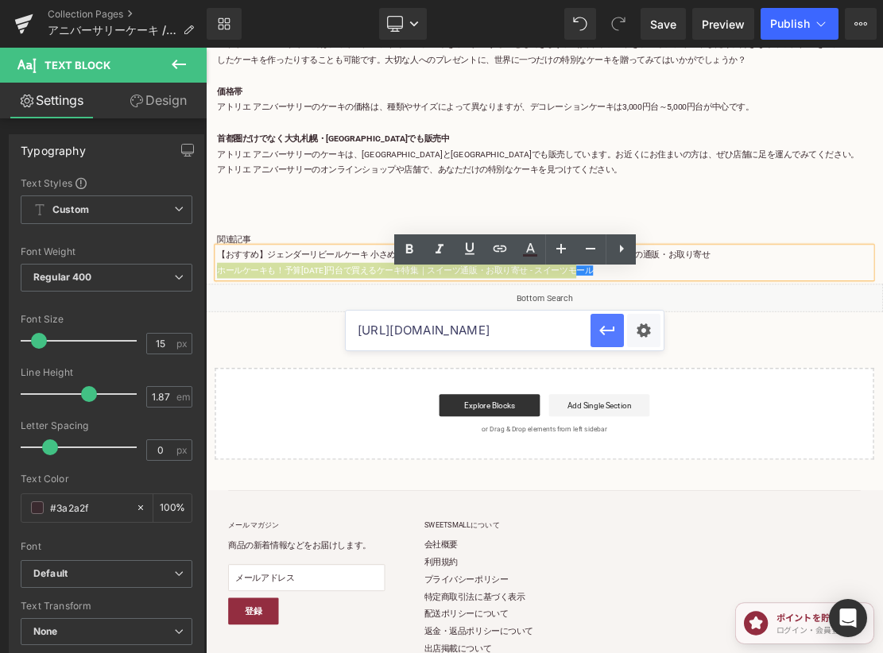
scroll to position [0, 0]
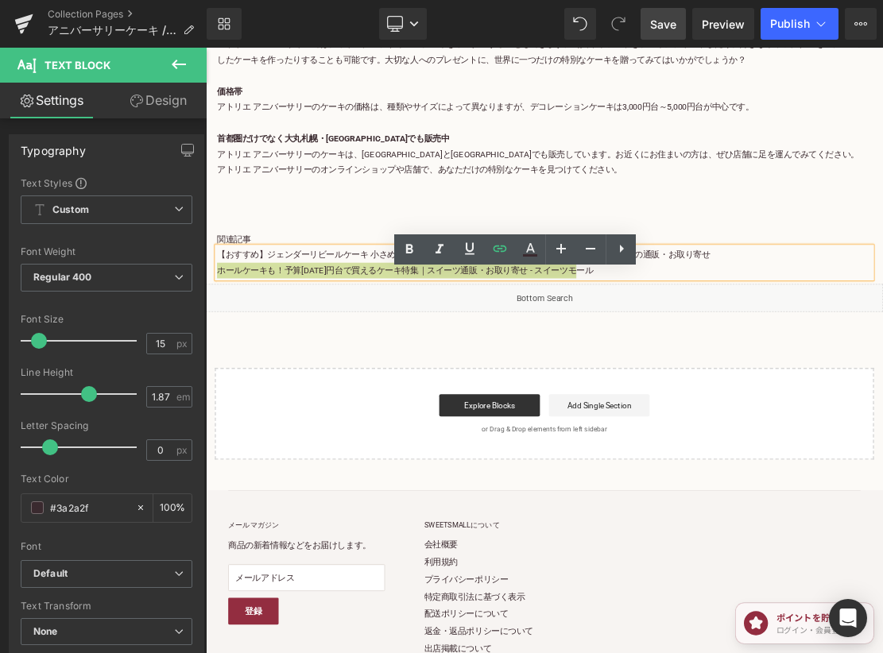
click at [655, 23] on span "Save" at bounding box center [663, 24] width 26 height 17
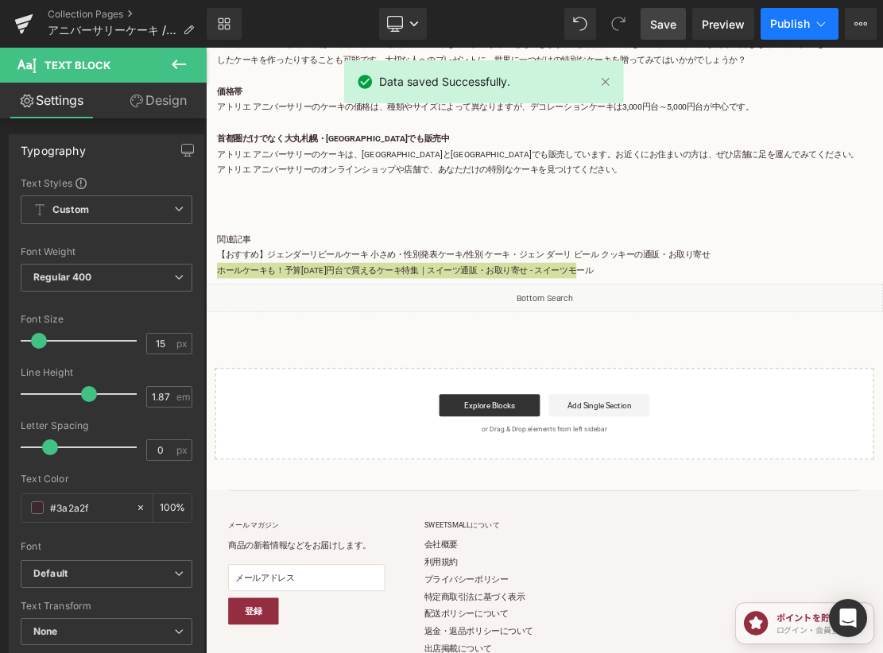
click at [799, 24] on span "Publish" at bounding box center [790, 23] width 40 height 13
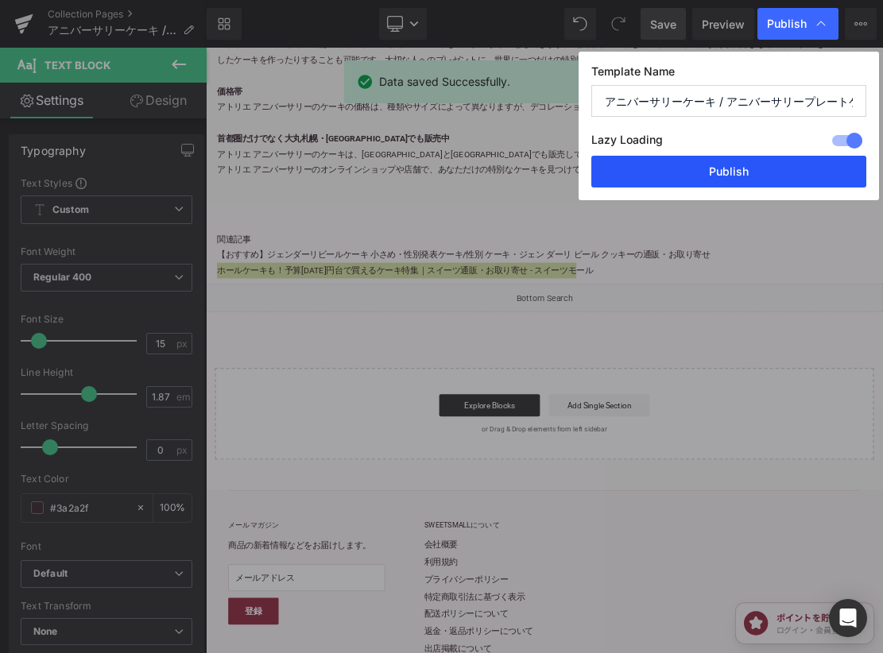
drag, startPoint x: 804, startPoint y: 165, endPoint x: 850, endPoint y: 168, distance: 45.4
click at [0, 0] on button "Publish" at bounding box center [0, 0] width 0 height 0
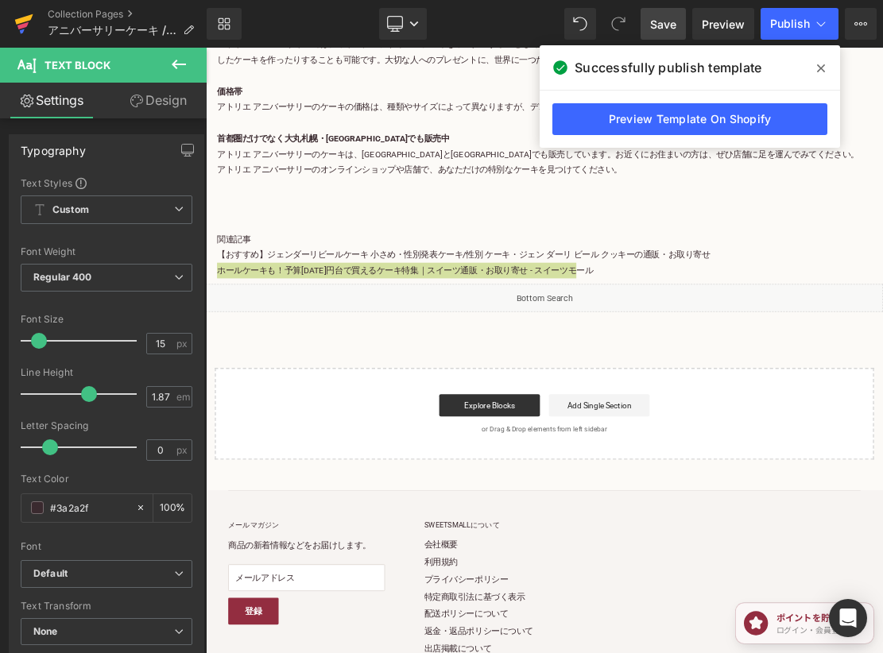
click at [23, 14] on icon at bounding box center [23, 24] width 19 height 40
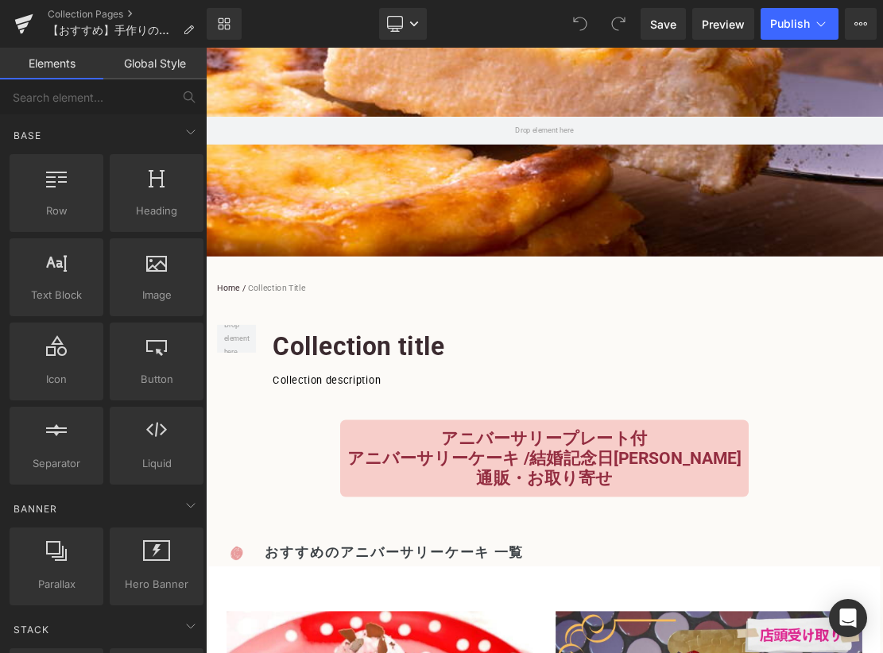
scroll to position [238, 0]
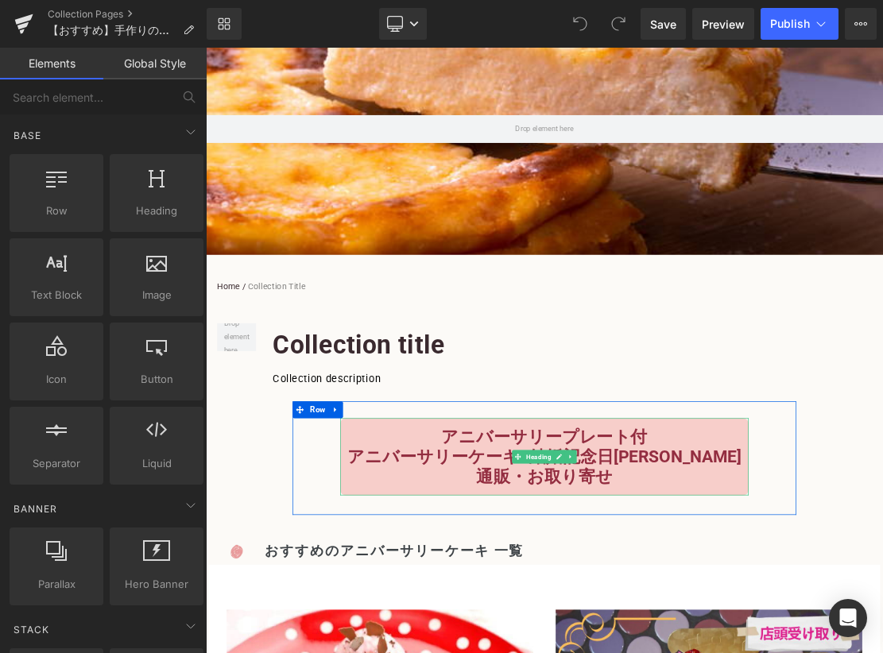
click at [824, 594] on b "アニバーサリープレート付" at bounding box center [686, 600] width 292 height 28
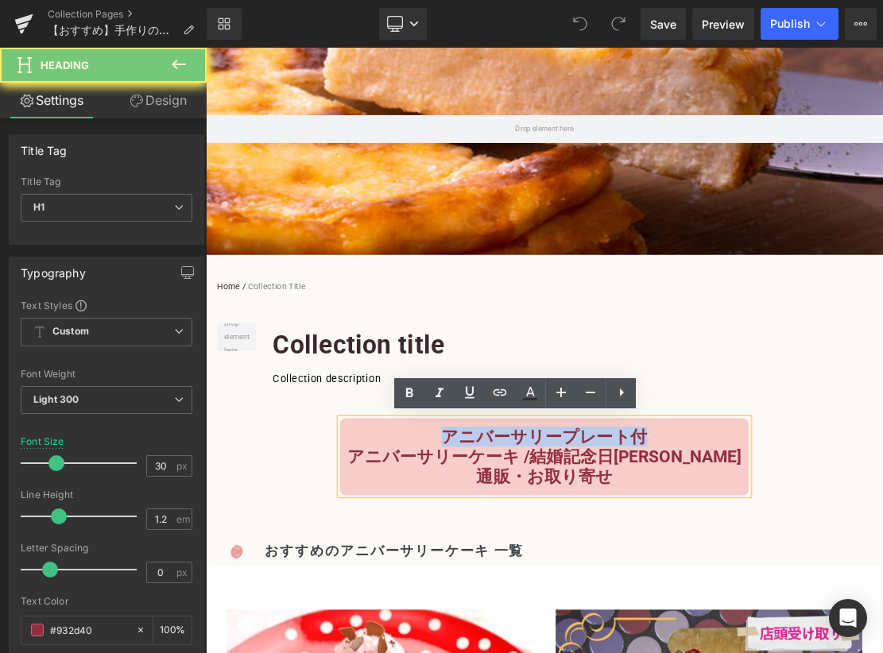
click at [824, 594] on b "アニバーサリープレート付" at bounding box center [686, 600] width 292 height 28
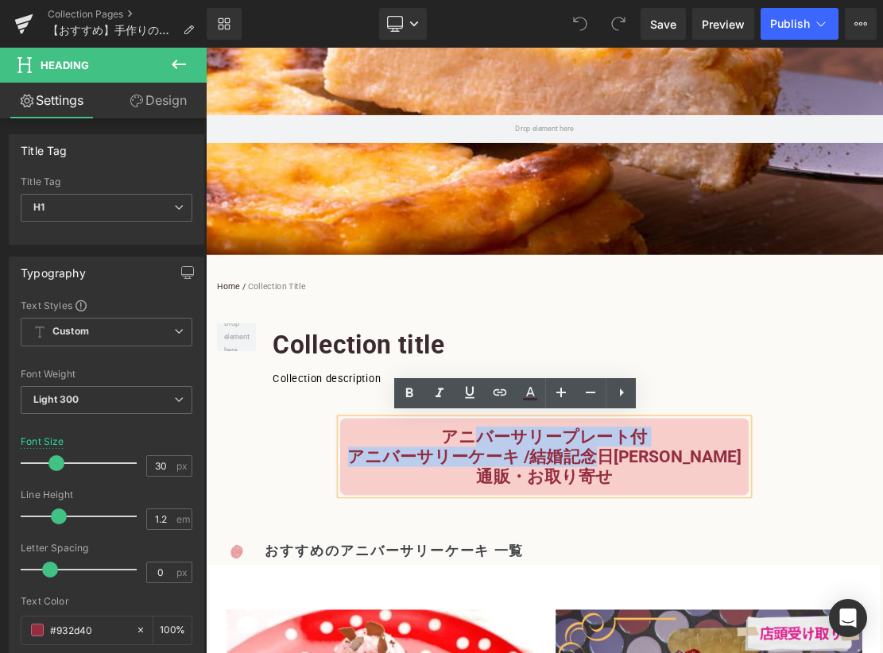
drag, startPoint x: 785, startPoint y: 635, endPoint x: 548, endPoint y: 604, distance: 239.7
click at [550, 602] on div "アニバーサリープレート付 アニバーサリーケーキ /結婚記念日ケーキ 通販・ お取り寄せ" at bounding box center [687, 629] width 580 height 110
paste div
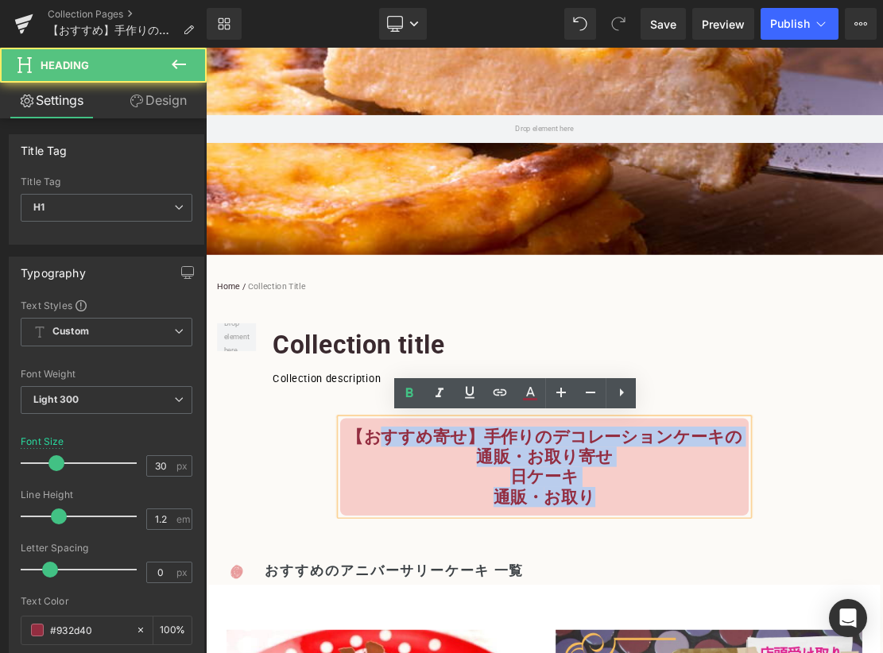
drag, startPoint x: 413, startPoint y: 600, endPoint x: 809, endPoint y: 688, distance: 405.4
click at [809, 653] on div "【おすすめ 寄せ 】手作りのデコレーションケーキの通販・お取り寄せ 日ケーキ 通販・ お取り" at bounding box center [687, 643] width 580 height 138
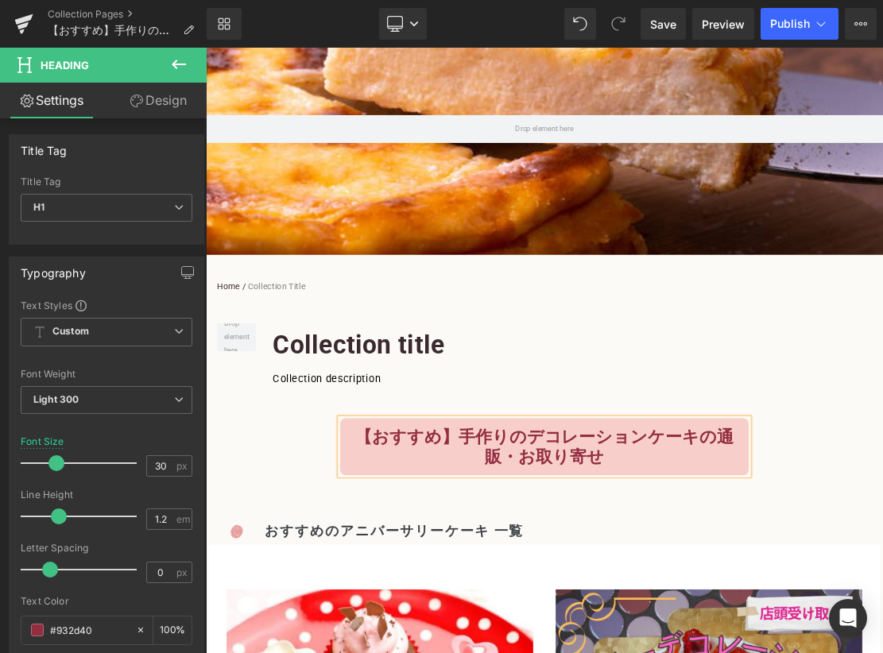
click at [882, 604] on b "【おすすめ】手作りのデコレーションケーキの通販・お取り寄せ" at bounding box center [687, 614] width 537 height 56
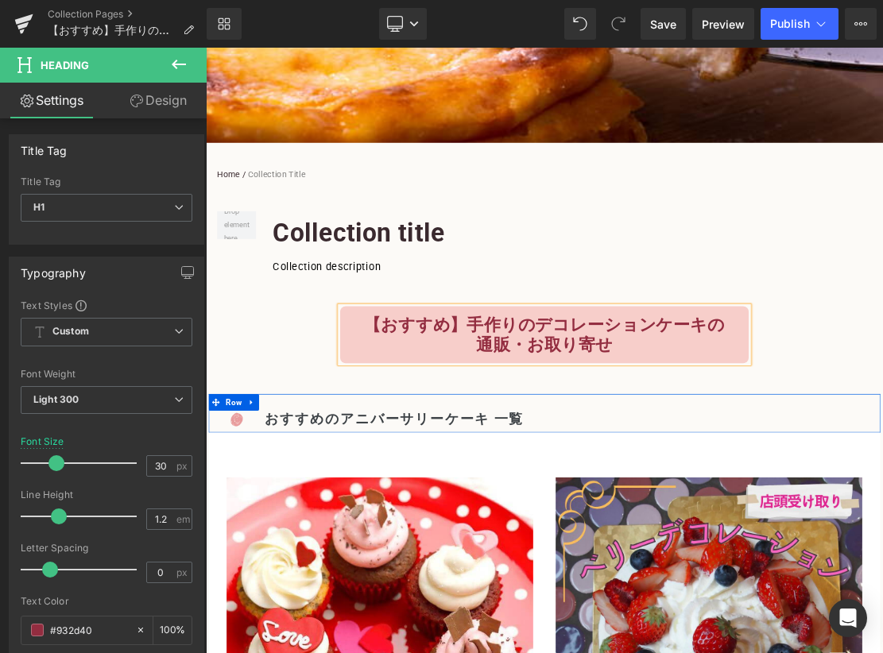
click at [682, 548] on div "Image おすすめのアニバーサリーケーキ 一覧 Heading Row" at bounding box center [687, 567] width 954 height 55
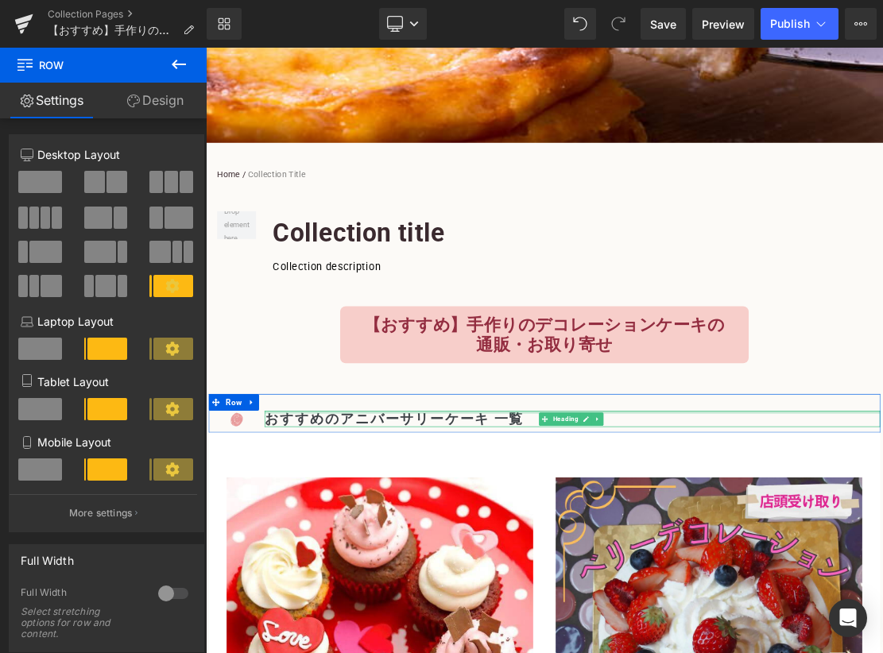
click at [609, 564] on div at bounding box center [726, 566] width 874 height 4
click at [609, 564] on h2 "おすすめのアニバーサリーケーキ 一覧" at bounding box center [726, 575] width 874 height 23
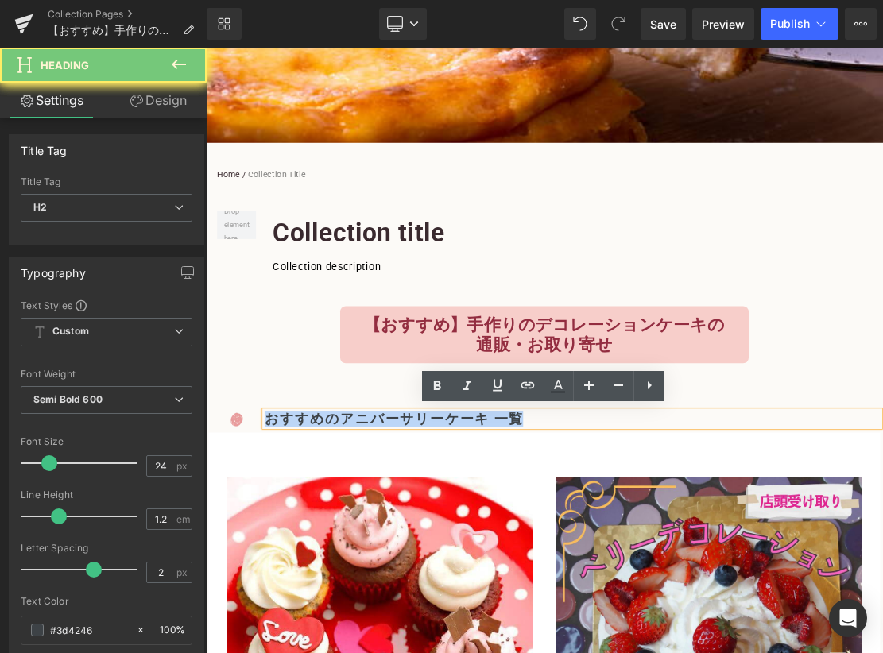
click at [609, 564] on h2 "おすすめのアニバーサリーケーキ 一覧" at bounding box center [726, 575] width 874 height 23
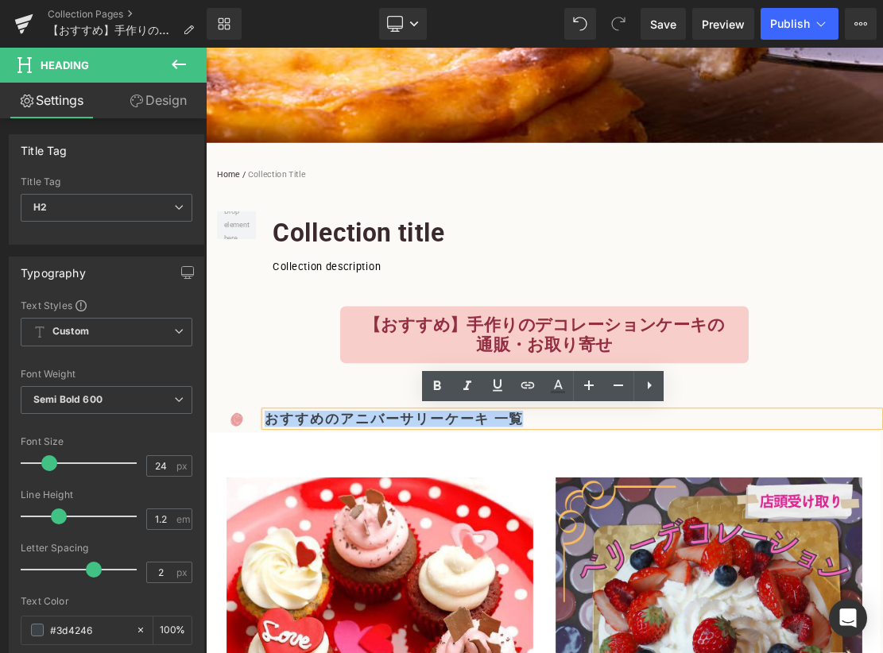
click at [616, 577] on h2 "おすすめのアニバーサリーケーキ 一覧" at bounding box center [726, 575] width 874 height 23
paste div
drag, startPoint x: 585, startPoint y: 575, endPoint x: 291, endPoint y: 575, distance: 294.1
click at [291, 575] on h2 "おすすめのアニバーサリーケーキ 一覧" at bounding box center [726, 575] width 874 height 23
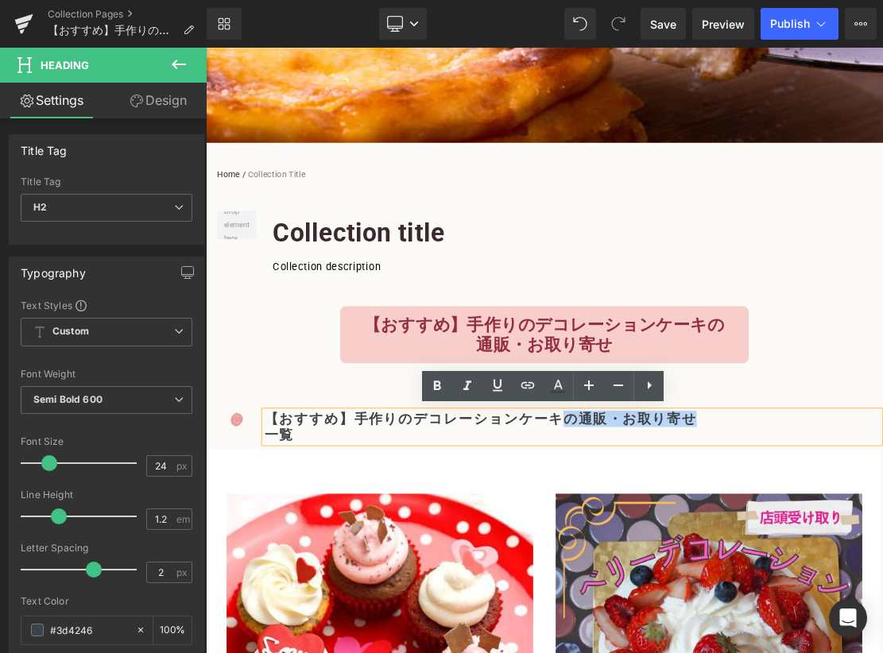
drag, startPoint x: 889, startPoint y: 567, endPoint x: 706, endPoint y: 570, distance: 182.8
click at [706, 570] on h2 "【おすすめ】手作りのデコレーションケーキの通販・お取り寄せ" at bounding box center [726, 575] width 874 height 23
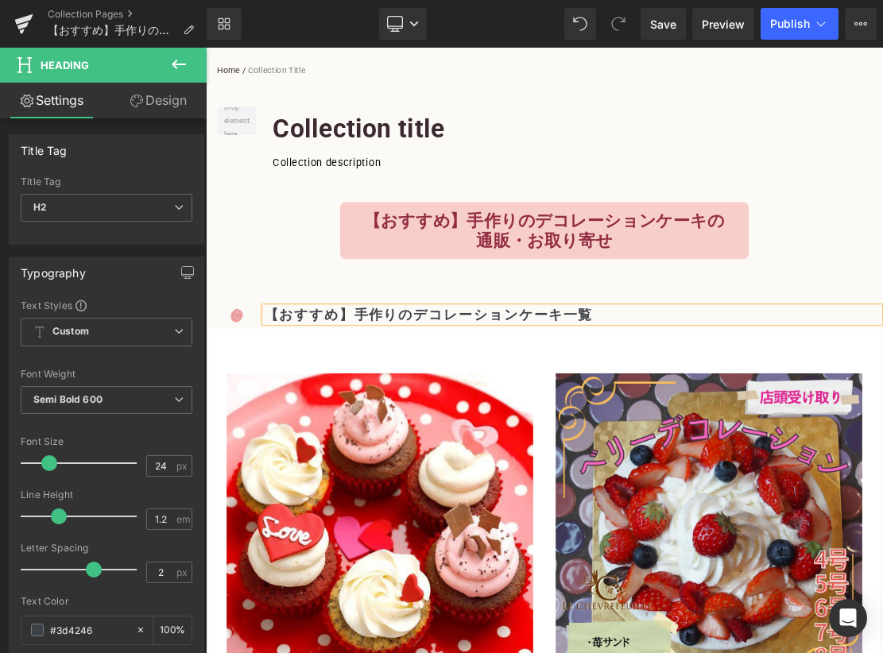
scroll to position [636, 0]
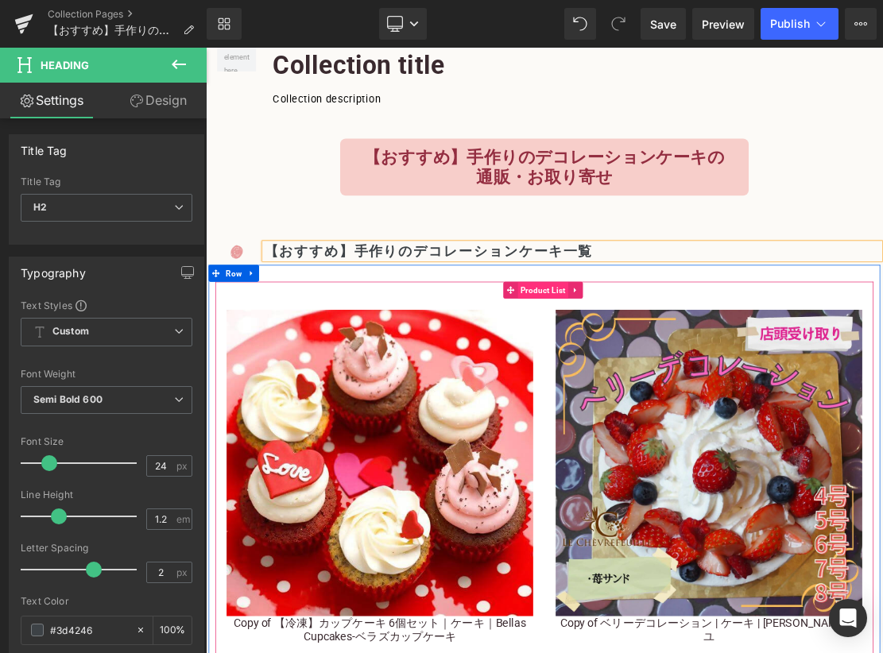
click at [680, 387] on span "Product List" at bounding box center [685, 393] width 72 height 24
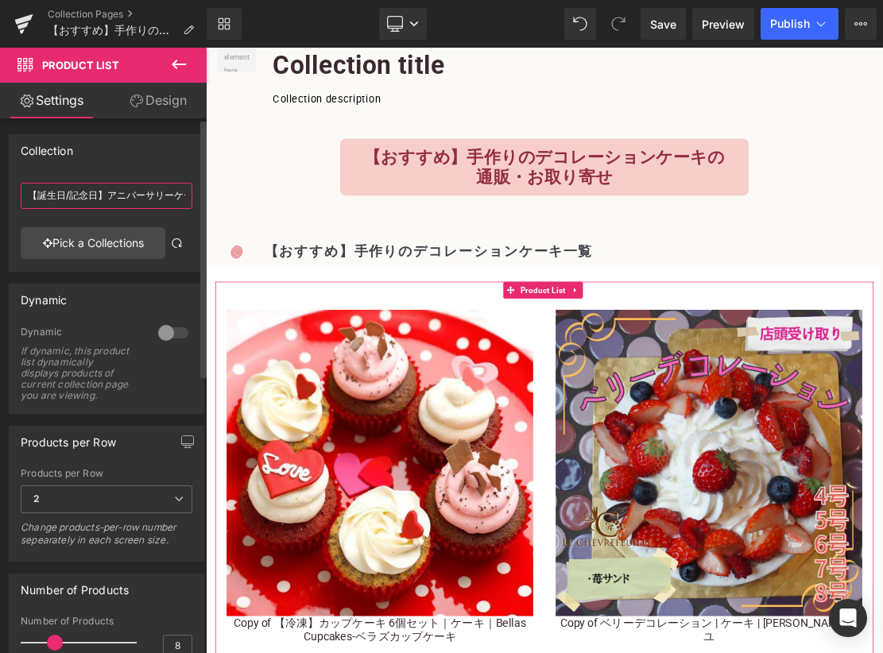
click at [172, 203] on input "【誕生日/記念日】アニバーサリーケーキ / アニバーサリープレートケーキの注文・通販・お取り寄せ｜スイーツモール" at bounding box center [107, 196] width 172 height 26
click at [157, 198] on input "【誕生日/記念日】アニバーサリーケーキ / アニバーサリープレートケーキの注文・通販・お取り寄せ｜スイーツモール" at bounding box center [107, 196] width 172 height 26
paste input "おすすめ】手作りのデコレーションケーキの通販・お取り寄せ"
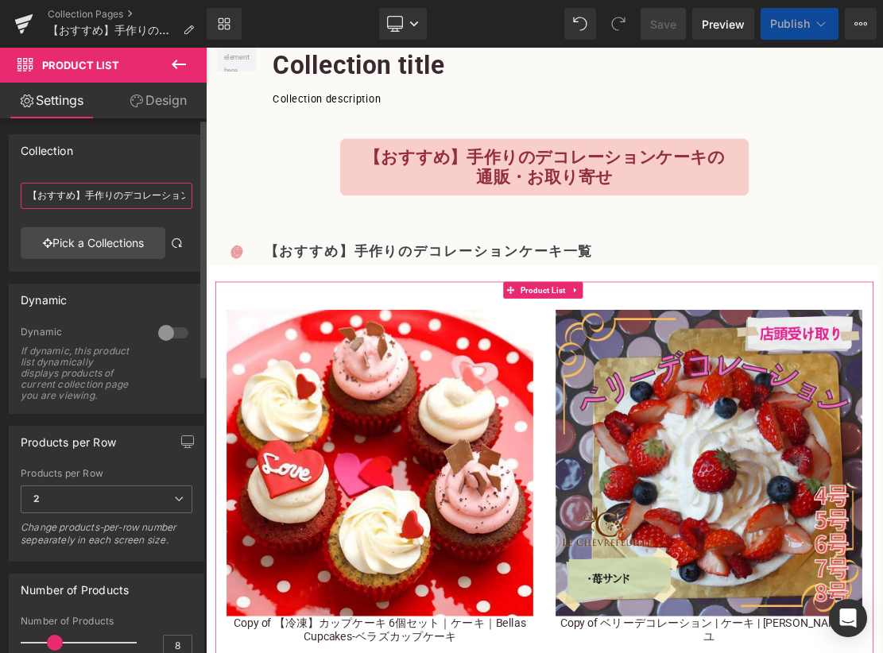
scroll to position [0, 126]
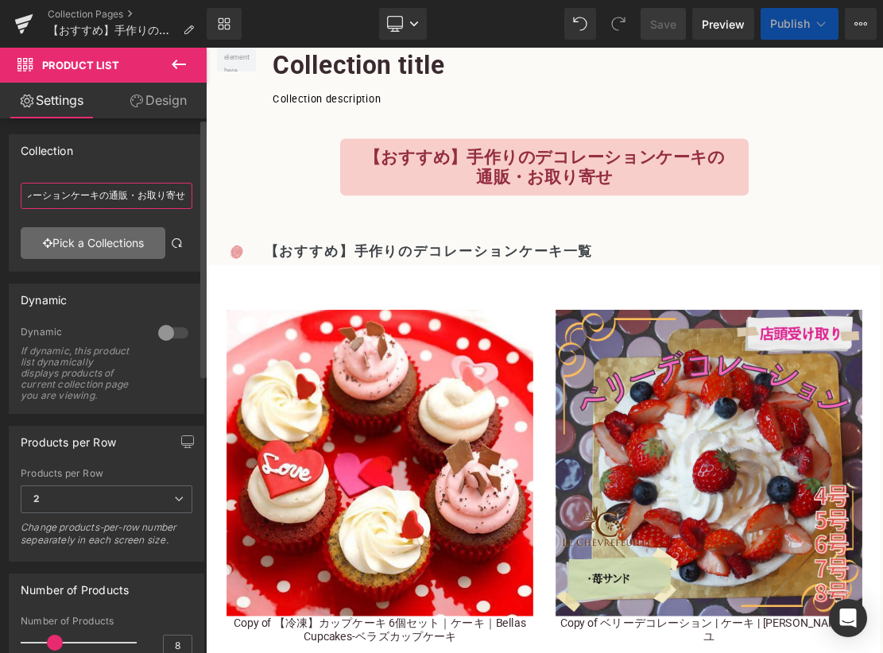
type input "【おすすめ】手作りのデコレーションケーキの通販・お取り寄せ"
click at [128, 242] on link "Pick a Collections" at bounding box center [93, 243] width 145 height 32
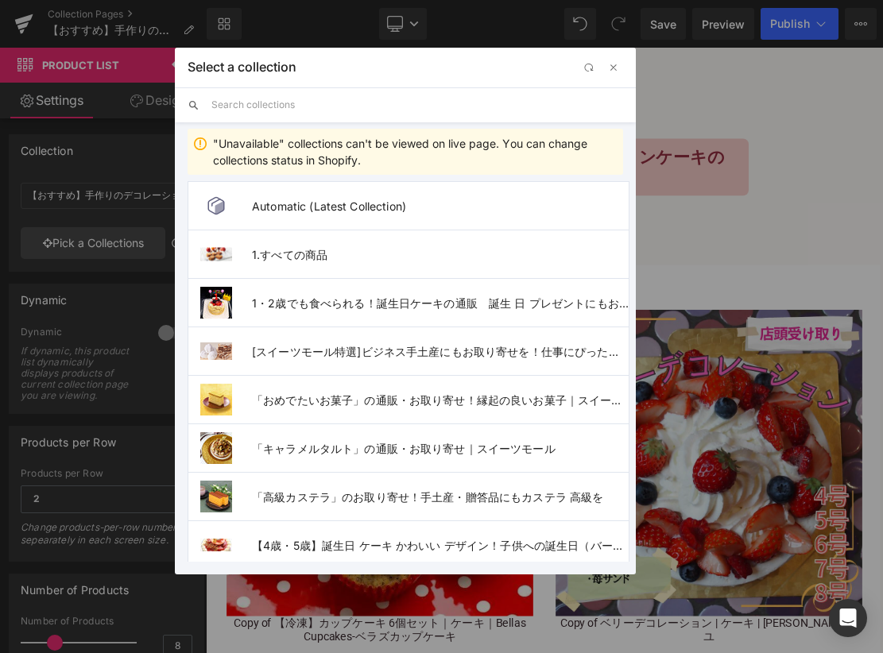
click at [329, 105] on input "text" at bounding box center [417, 104] width 412 height 35
paste input "【おすすめ】手作りのデコレーションケーキの通販・お取り寄せ"
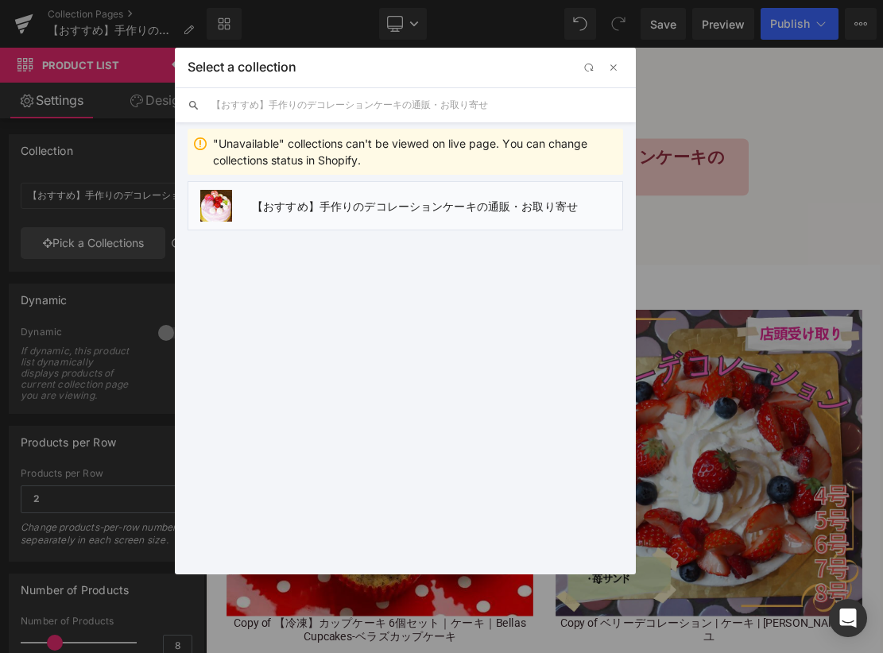
type input "【おすすめ】手作りのデコレーションケーキの通販・お取り寄せ"
click at [422, 207] on span "【おすすめ】手作りのデコレーションケーキの通販・お取り寄せ" at bounding box center [437, 206] width 370 height 14
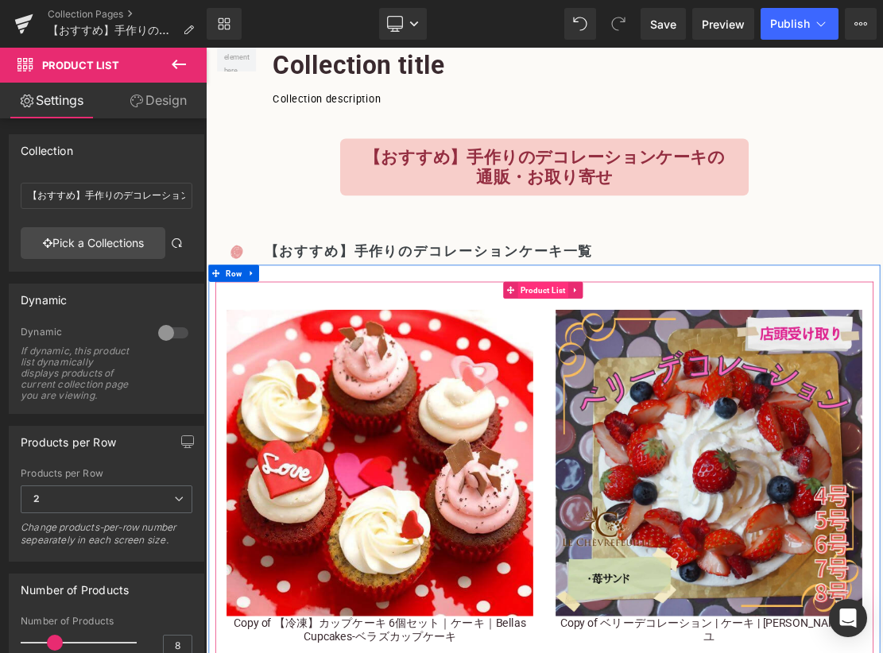
click at [666, 384] on span "Product List" at bounding box center [685, 393] width 72 height 24
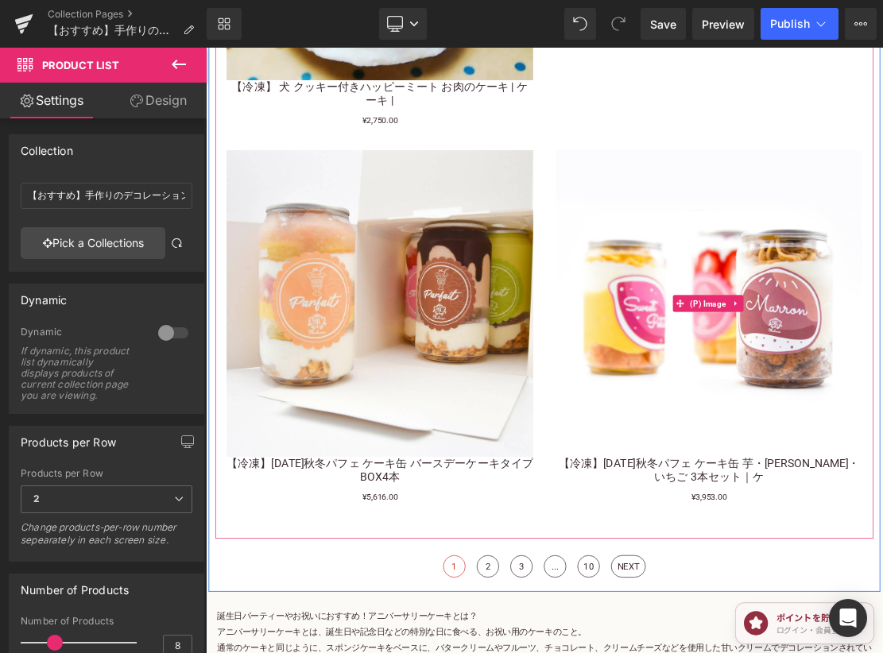
scroll to position [2941, 0]
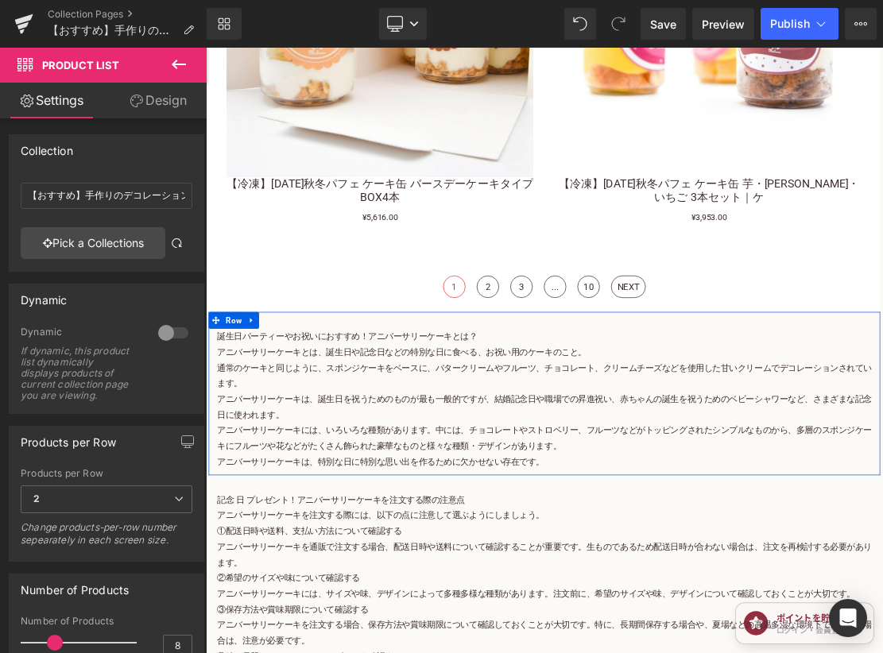
click at [269, 431] on icon at bounding box center [270, 434] width 3 height 7
click at [309, 429] on icon at bounding box center [312, 434] width 11 height 11
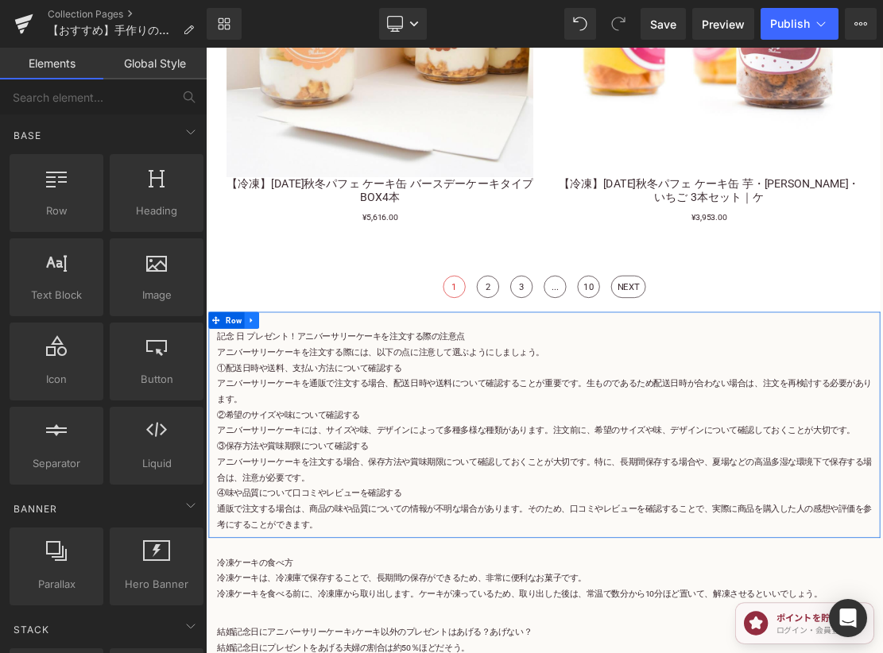
click at [273, 429] on icon at bounding box center [270, 434] width 11 height 12
click at [314, 429] on icon at bounding box center [312, 434] width 11 height 11
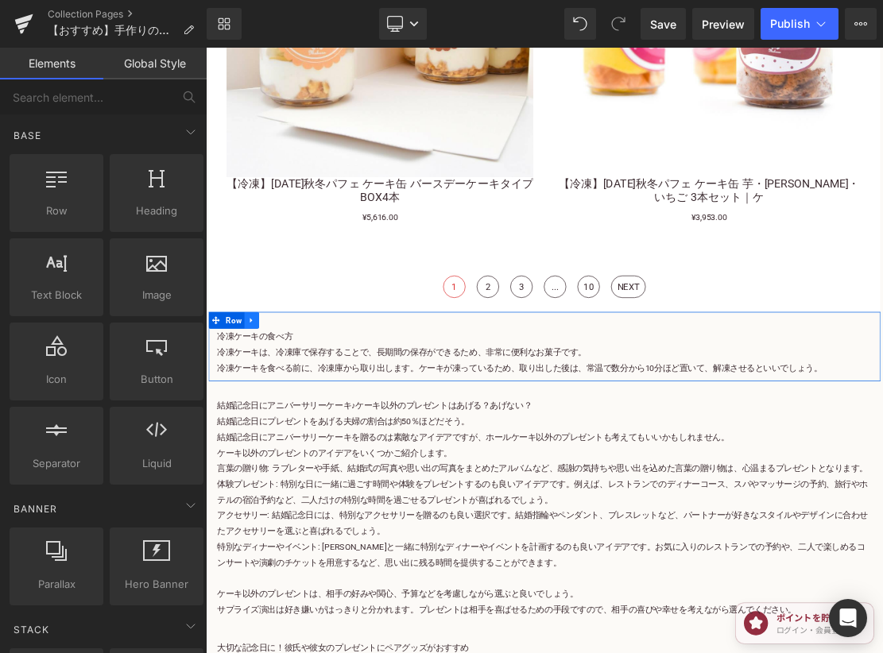
click at [276, 428] on icon at bounding box center [270, 434] width 11 height 12
click at [308, 432] on icon at bounding box center [312, 434] width 11 height 11
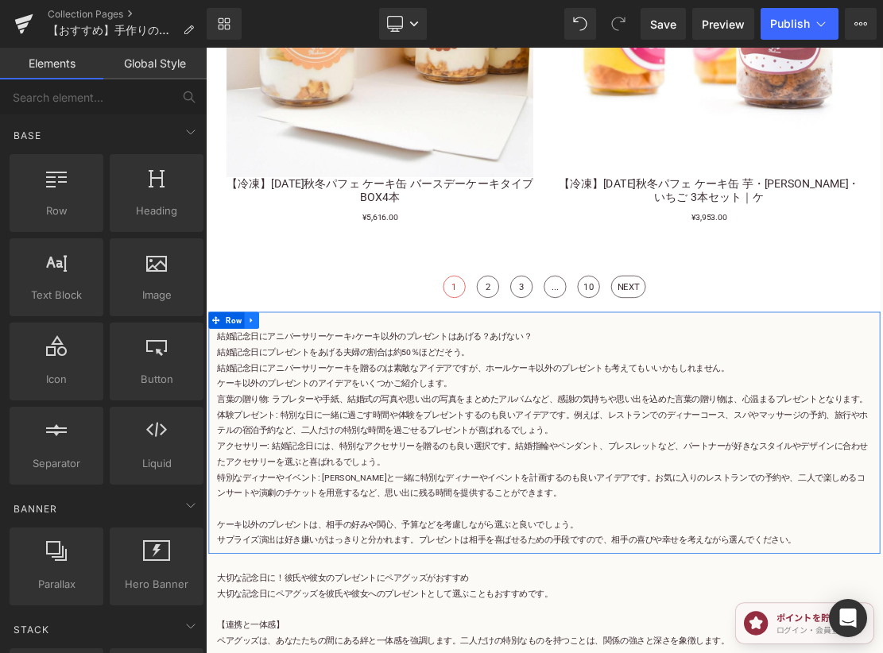
click at [271, 428] on icon at bounding box center [270, 434] width 11 height 12
click at [315, 430] on icon at bounding box center [312, 434] width 11 height 11
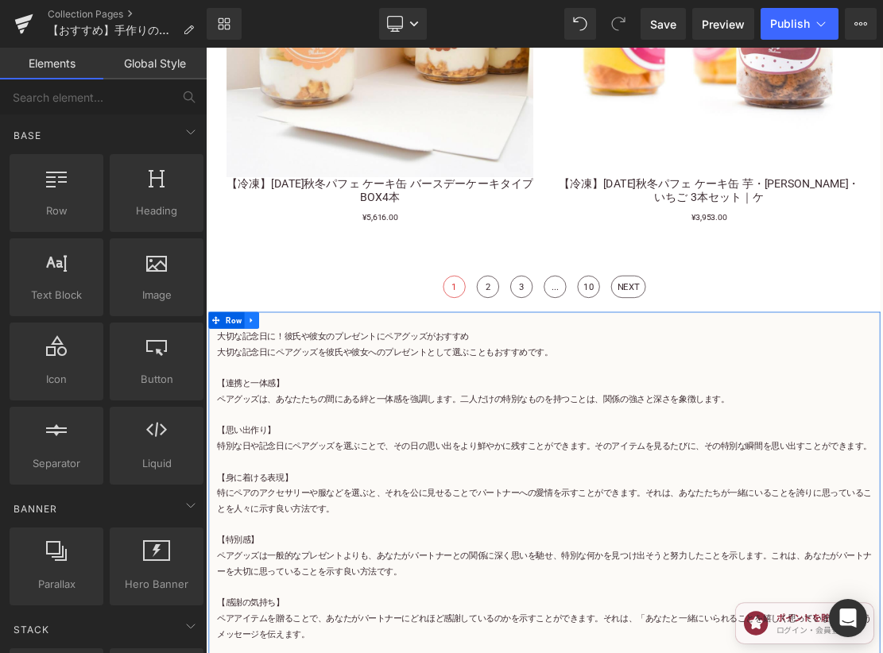
click at [271, 428] on icon at bounding box center [270, 434] width 11 height 12
click at [312, 428] on icon at bounding box center [312, 434] width 11 height 12
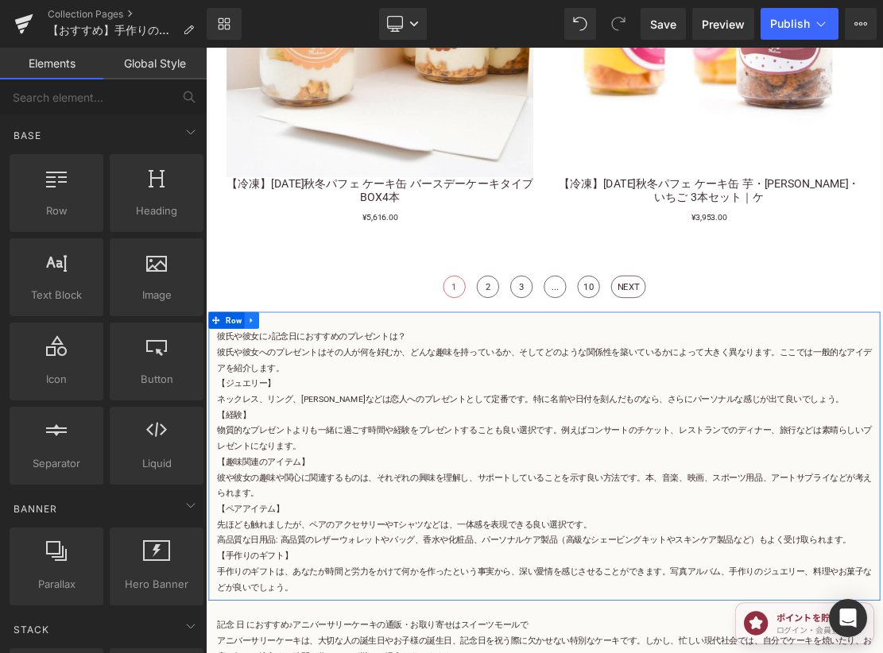
click at [269, 431] on icon at bounding box center [270, 434] width 3 height 7
click at [314, 423] on link at bounding box center [312, 435] width 21 height 24
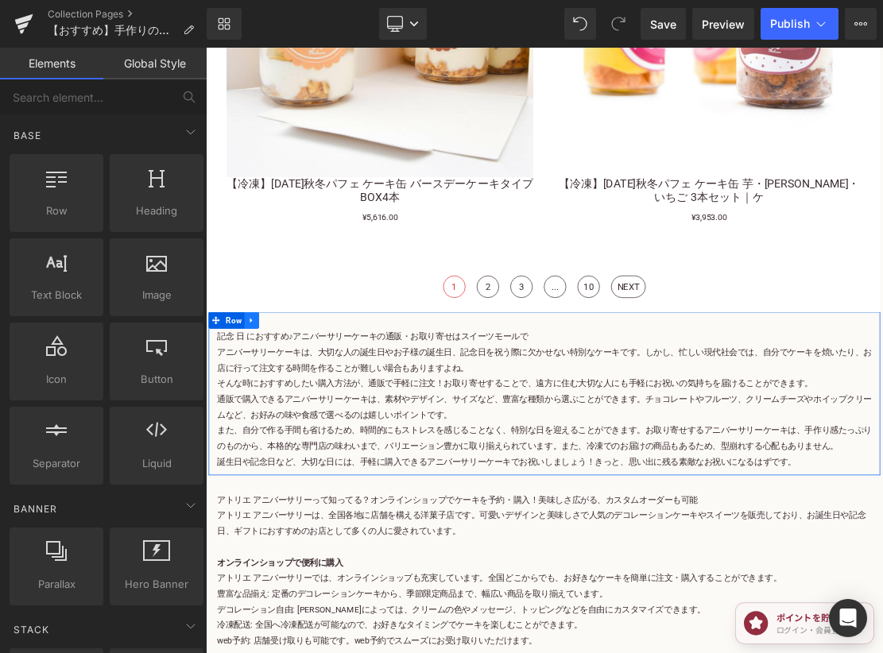
click at [274, 428] on icon at bounding box center [270, 434] width 11 height 12
click at [307, 429] on icon at bounding box center [312, 434] width 11 height 11
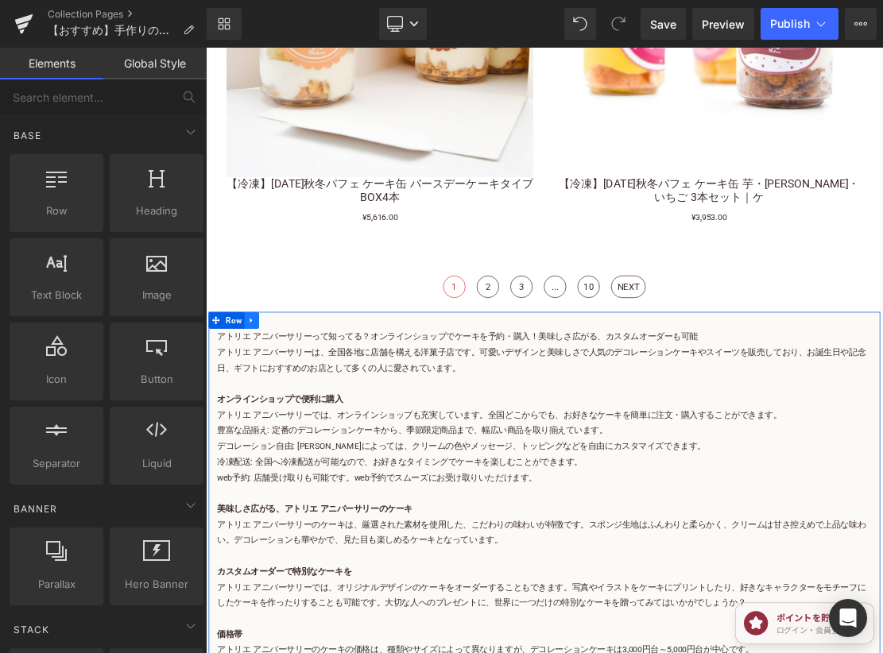
click at [269, 428] on icon at bounding box center [270, 434] width 11 height 12
click at [315, 429] on icon at bounding box center [312, 434] width 11 height 11
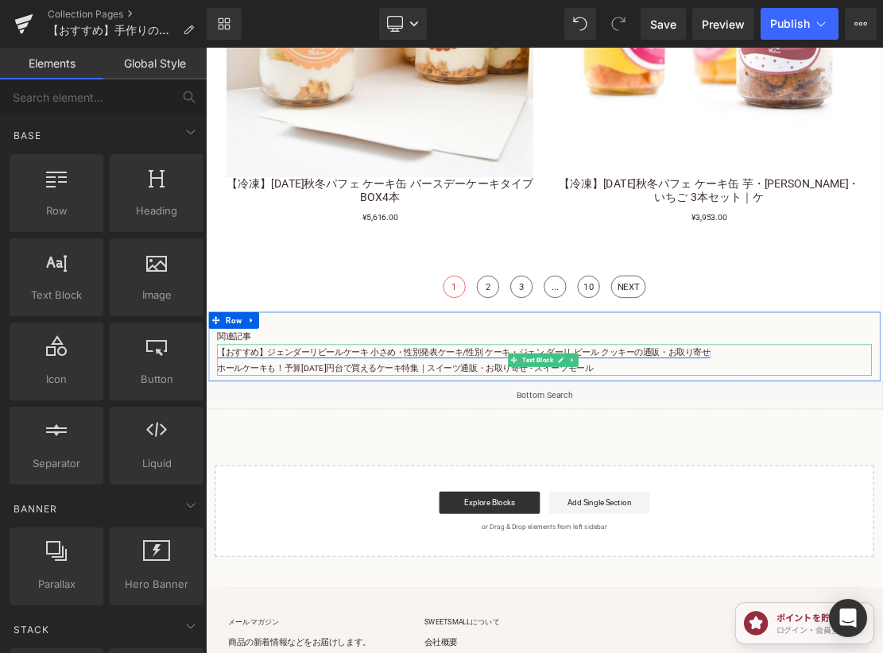
click at [862, 473] on link "【おすすめ】ジェンダーリビールケーキ 小さめ・性別発表ケーキ/性別 ケーキ・ジェン ダーリ ビール クッキーの通販・お取り寄せ" at bounding box center [572, 480] width 700 height 14
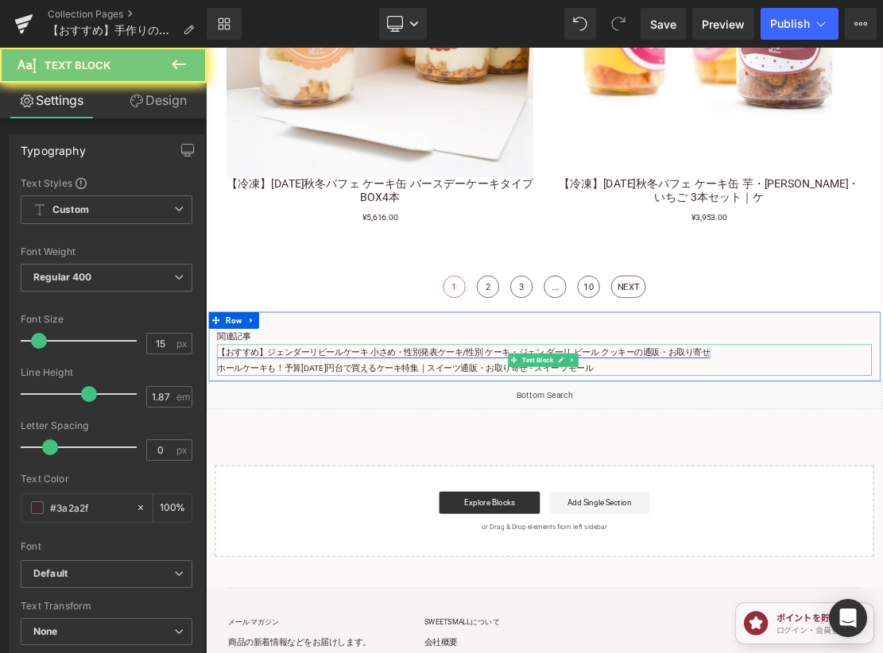
click at [862, 473] on link "【おすすめ】ジェンダーリビールケーキ 小さめ・性別発表ケーキ/性別 ケーキ・ジェン ダーリ ビール クッキーの通販・お取り寄せ" at bounding box center [572, 480] width 700 height 14
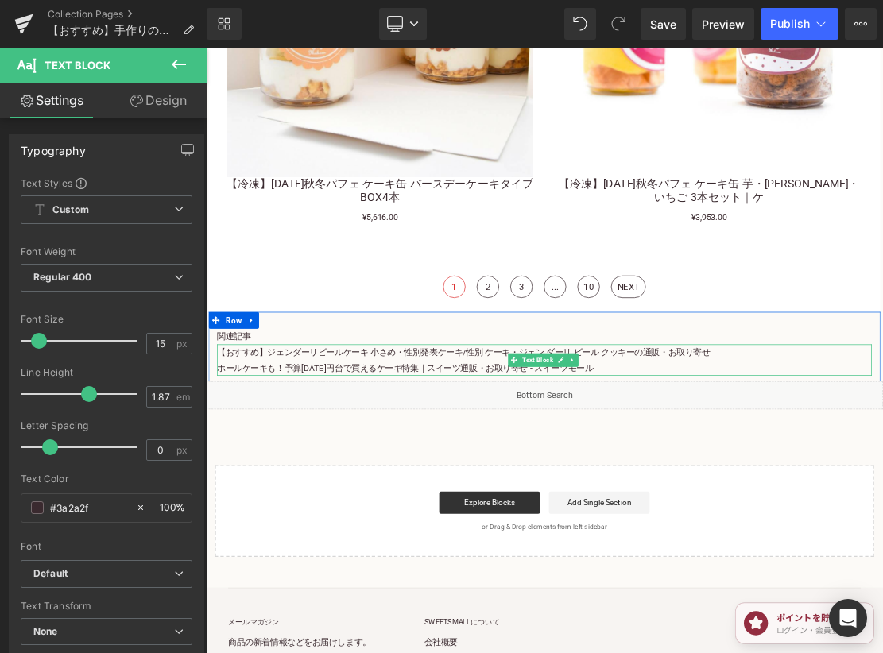
click at [882, 471] on p "【おすすめ】ジェンダーリビールケーキ 小さめ・性別発表ケーキ/性別 ケーキ・ジェン ダーリ ビール クッキーの通販・お取り寄せ ホールケーキも！予算1000円…" at bounding box center [687, 491] width 930 height 45
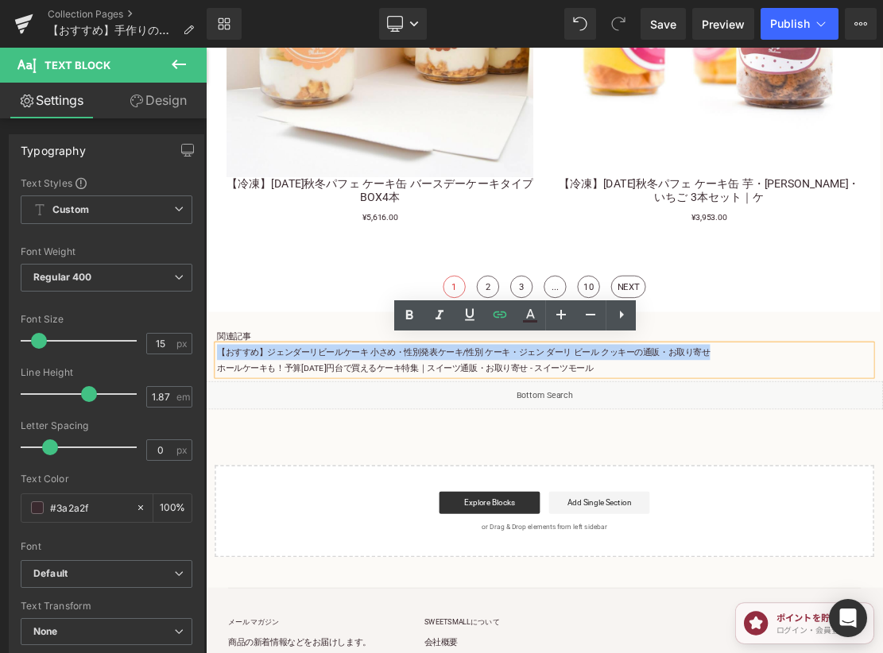
drag, startPoint x: 920, startPoint y: 478, endPoint x: 220, endPoint y: 463, distance: 699.6
click at [222, 469] on p "【おすすめ】ジェンダーリビールケーキ 小さめ・性別発表ケーキ/性別 ケーキ・ジェン ダーリ ビール クッキーの通販・お取り寄せ ホールケーキも！予算1000円…" at bounding box center [687, 491] width 930 height 45
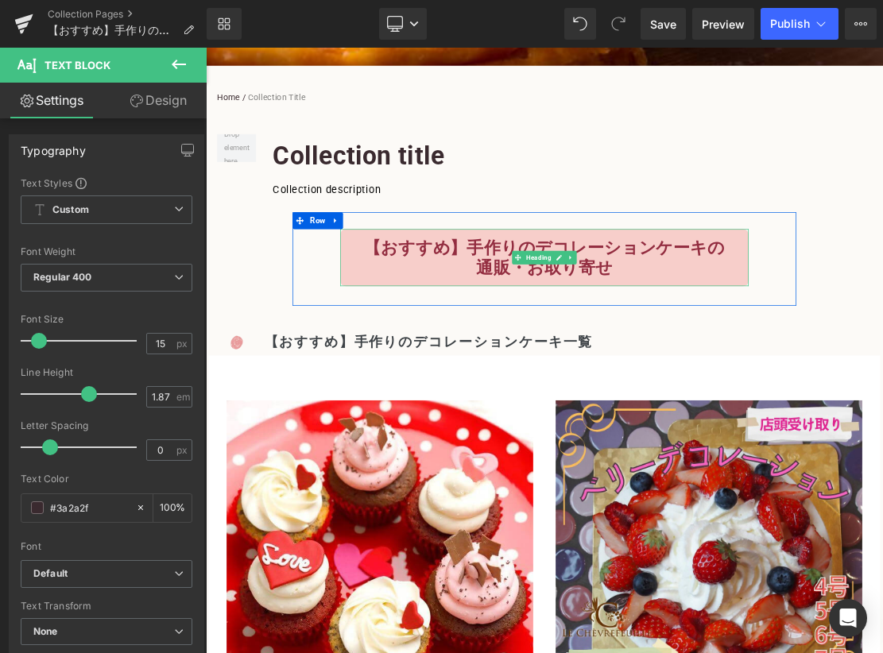
scroll to position [556, 0]
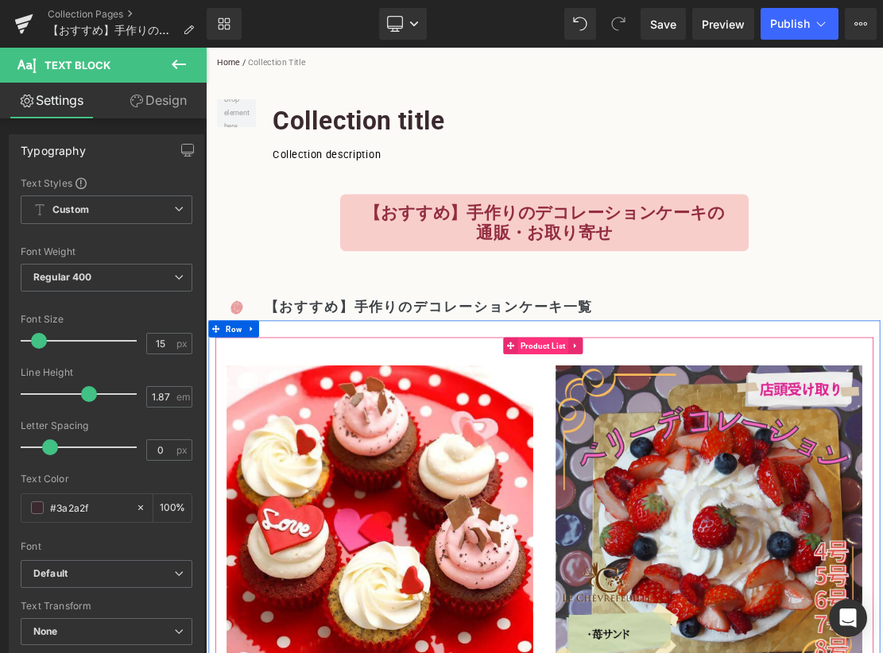
click at [669, 466] on span "Product List" at bounding box center [685, 472] width 72 height 24
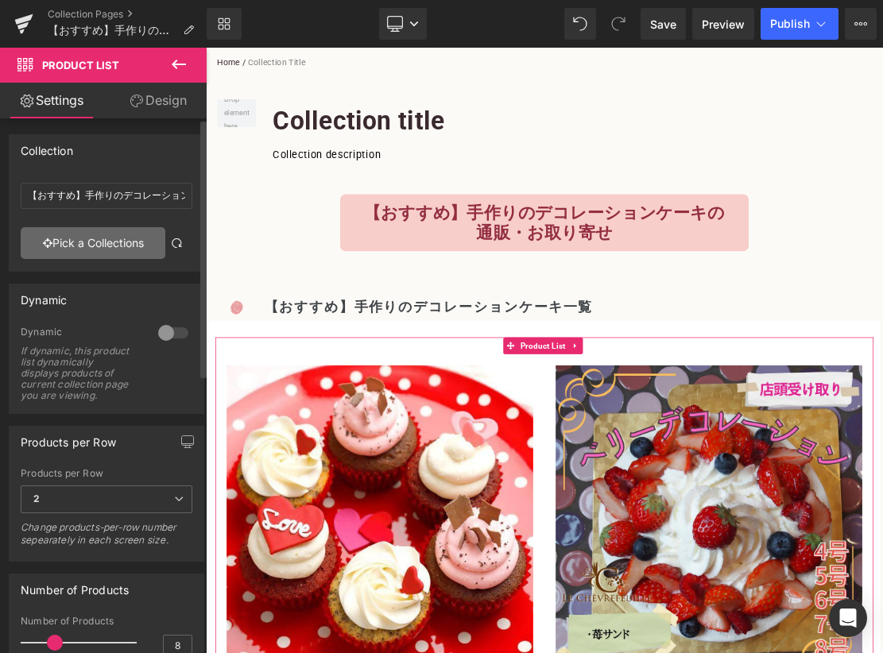
click at [124, 227] on link "Pick a Collections" at bounding box center [93, 243] width 145 height 32
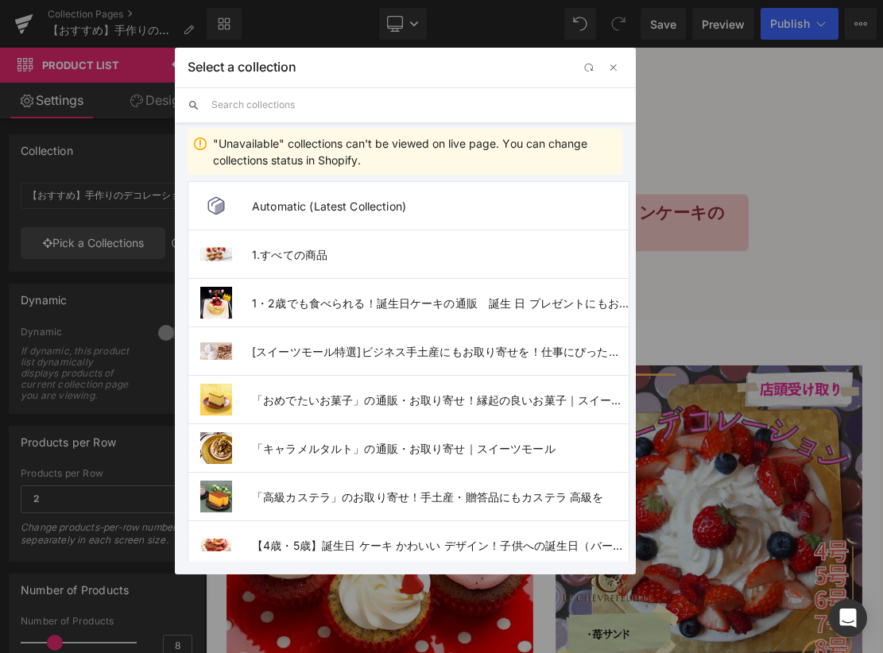
click at [344, 107] on input "text" at bounding box center [417, 104] width 412 height 35
click at [351, 114] on input "text" at bounding box center [417, 104] width 412 height 35
paste input "【おすすめ】手作りのデコレーションケーキの通販・お取り寄せ"
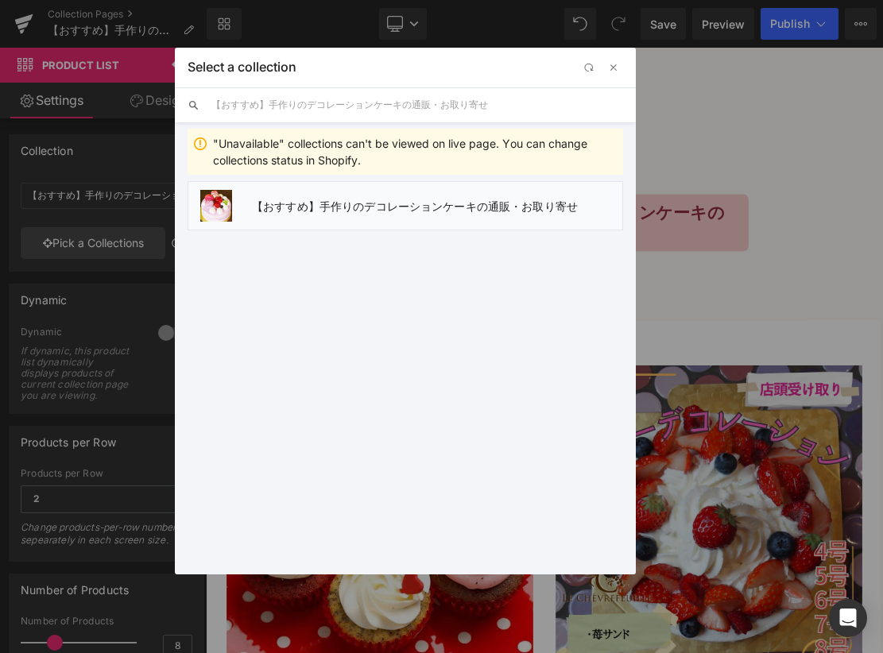
type input "【おすすめ】手作りのデコレーションケーキの通販・お取り寄せ"
click at [464, 206] on span "【おすすめ】手作りのデコレーションケーキの通販・お取り寄せ" at bounding box center [437, 206] width 370 height 14
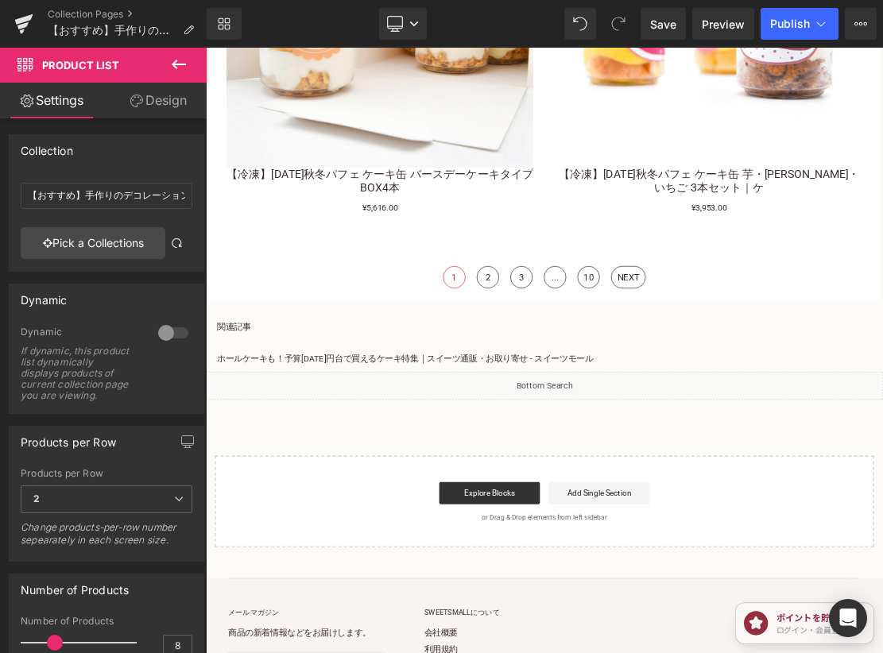
scroll to position [3179, 0]
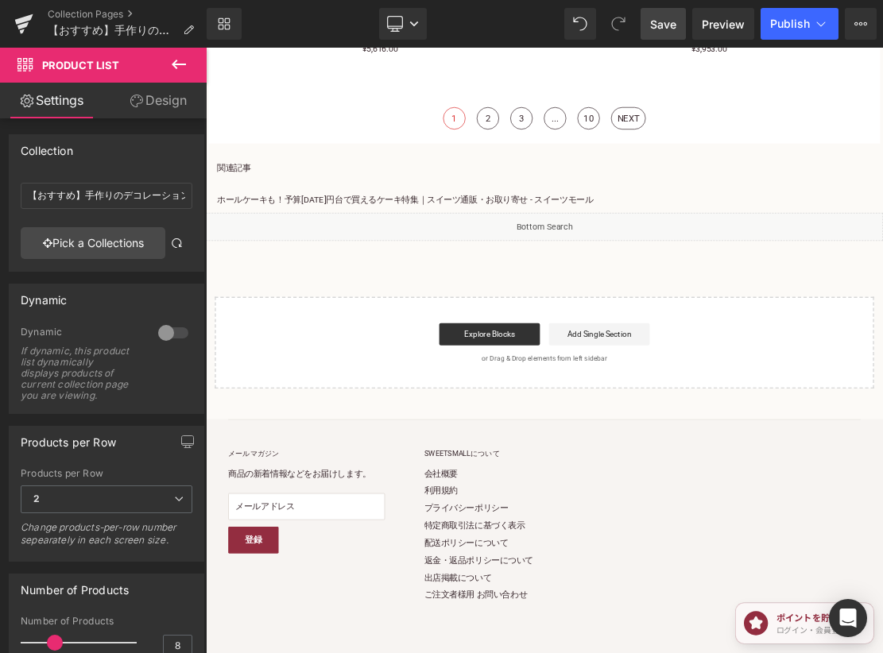
click at [663, 20] on span "Save" at bounding box center [663, 24] width 26 height 17
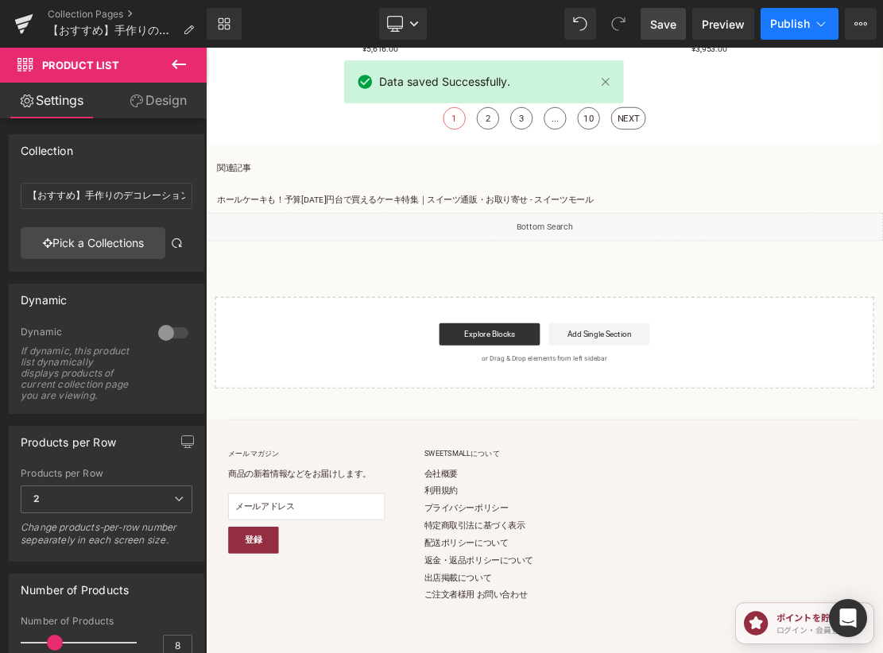
click at [793, 20] on span "Publish" at bounding box center [790, 23] width 40 height 13
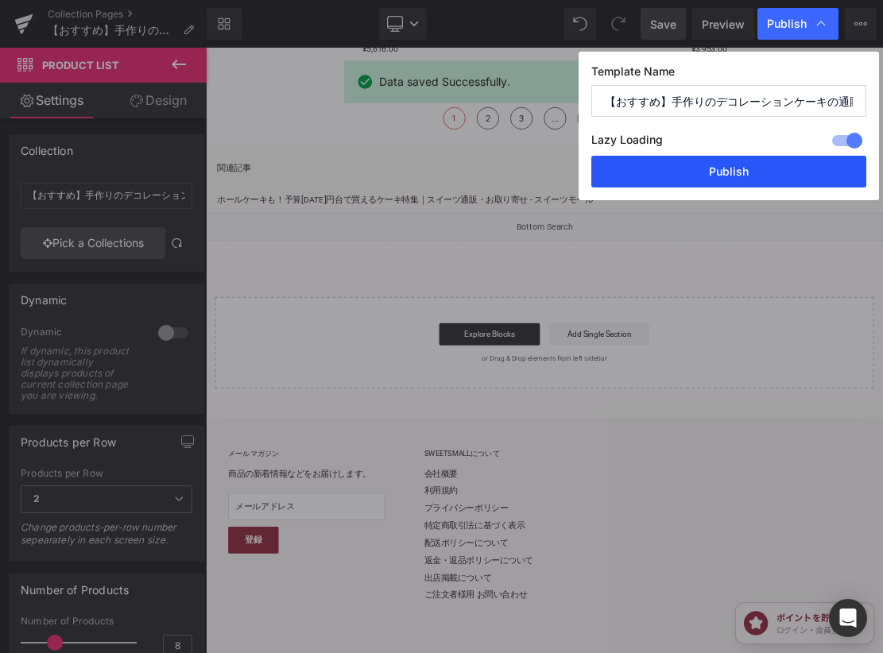
click at [704, 509] on button "Publish" at bounding box center [481, 509] width 962 height 0
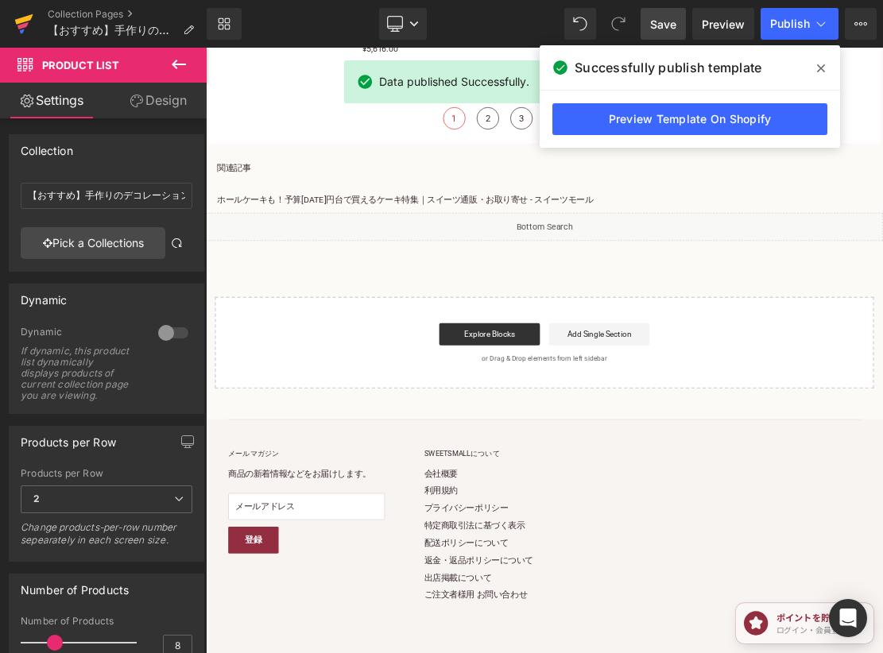
click at [29, 20] on icon at bounding box center [24, 19] width 18 height 10
